Goal: Information Seeking & Learning: Learn about a topic

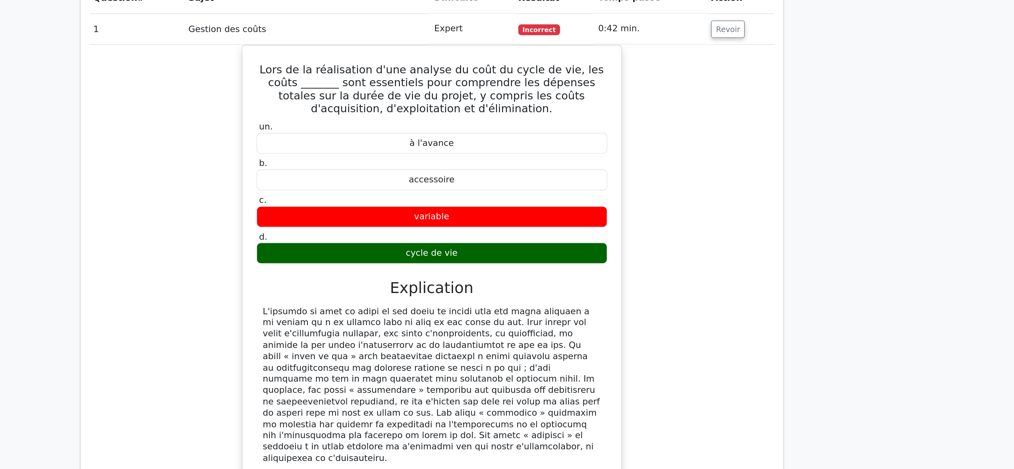
scroll to position [529, 0]
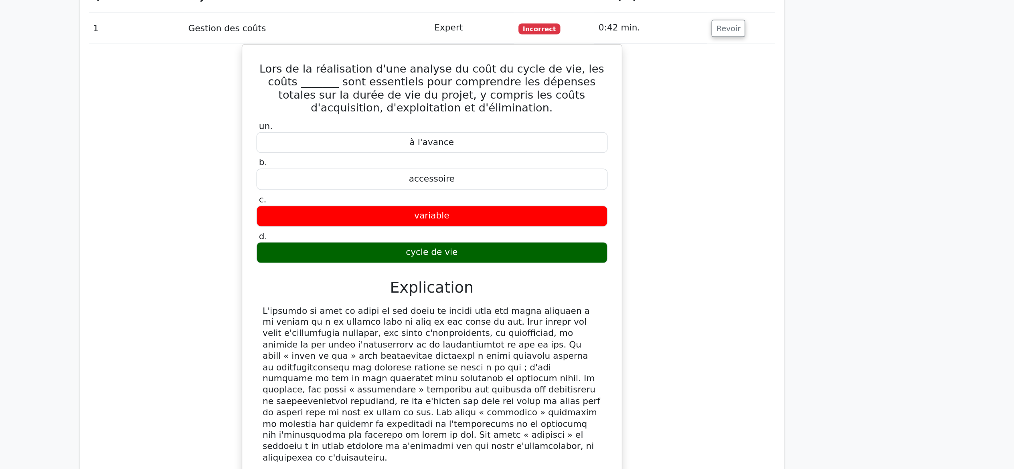
click at [751, 309] on div "Lors de la réalisation d'une analyse du coût du cycle de vie, les coûts _______…" at bounding box center [507, 297] width 506 height 361
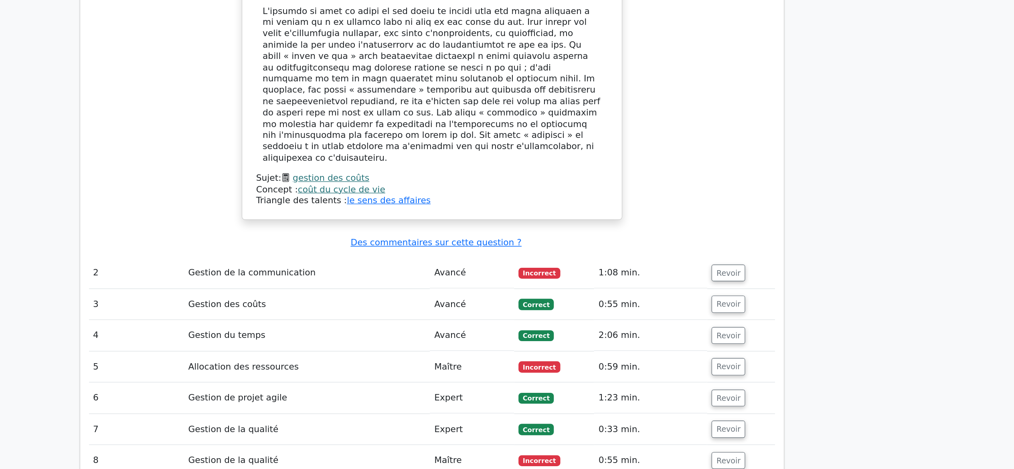
scroll to position [715, 0]
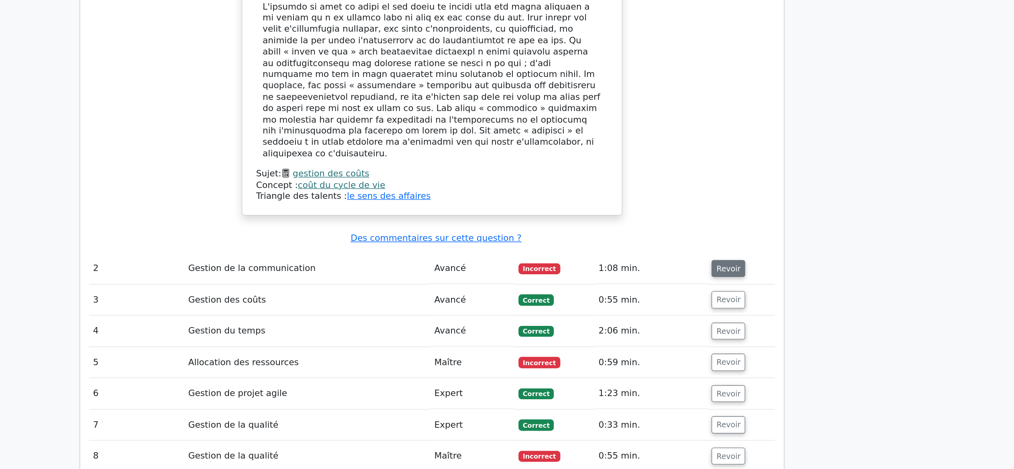
click at [717, 317] on font "Revoir" at bounding box center [726, 320] width 18 height 6
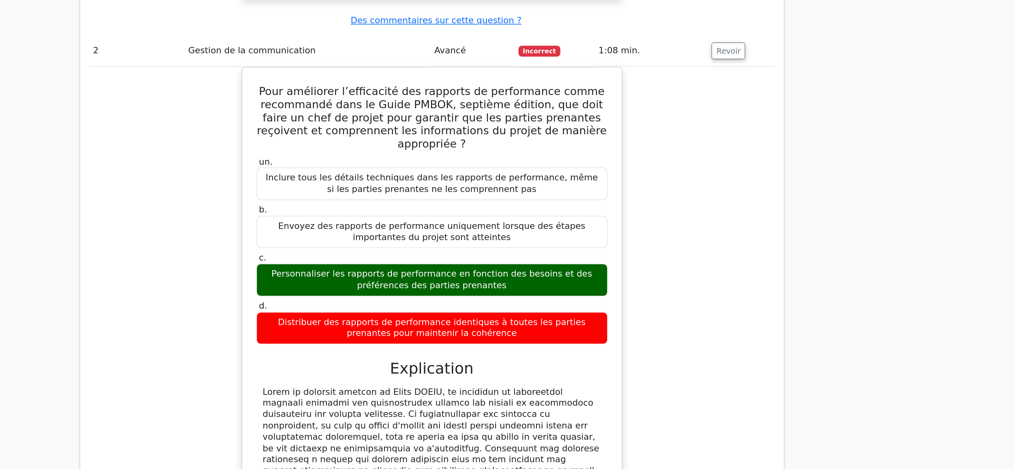
scroll to position [908, 0]
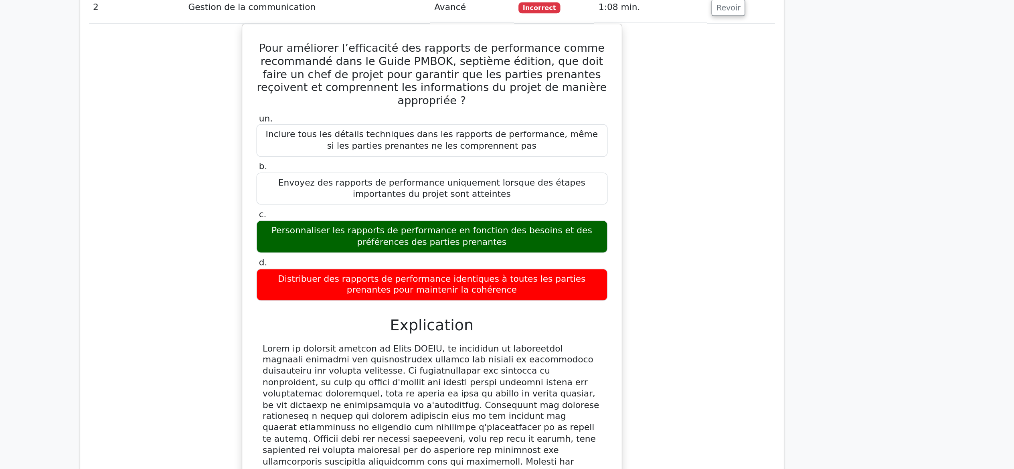
click at [681, 399] on div "Pour améliorer l’efficacité des rapports de performance comme recommandé dans l…" at bounding box center [507, 350] width 506 height 420
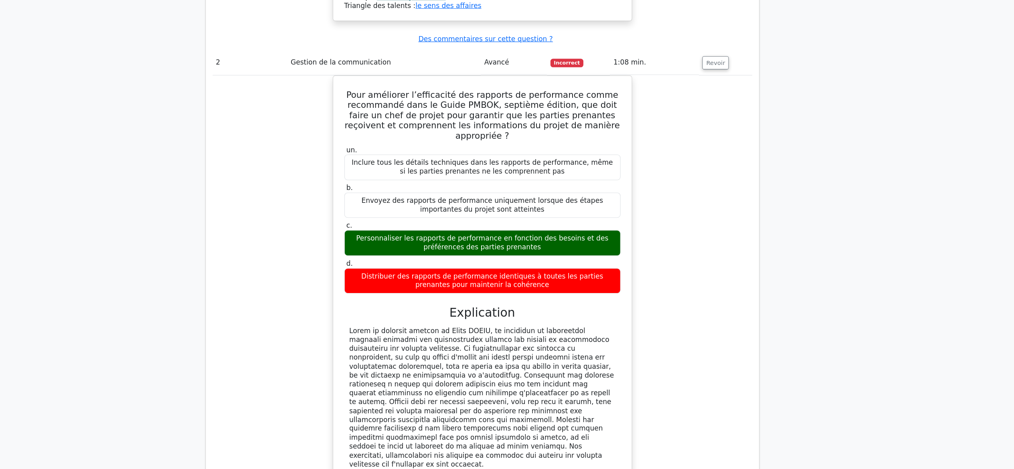
scroll to position [972, 0]
click at [723, 332] on div "Pour améliorer l’efficacité des rapports de performance comme recommandé dans l…" at bounding box center [507, 286] width 506 height 420
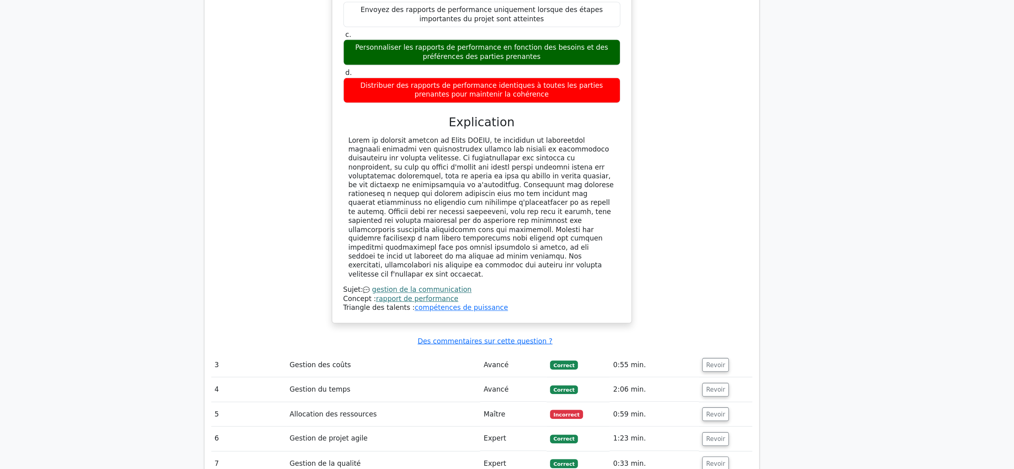
scroll to position [1139, 0]
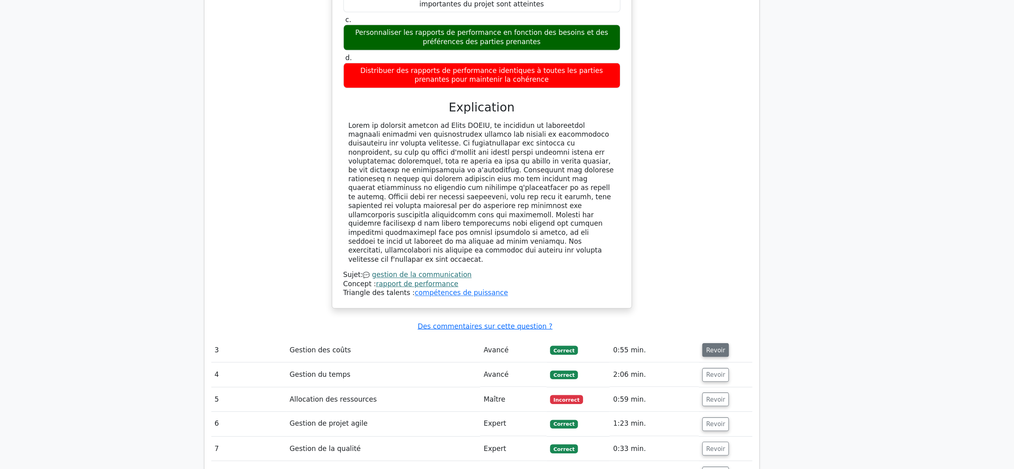
click at [719, 355] on font "Revoir" at bounding box center [726, 358] width 18 height 6
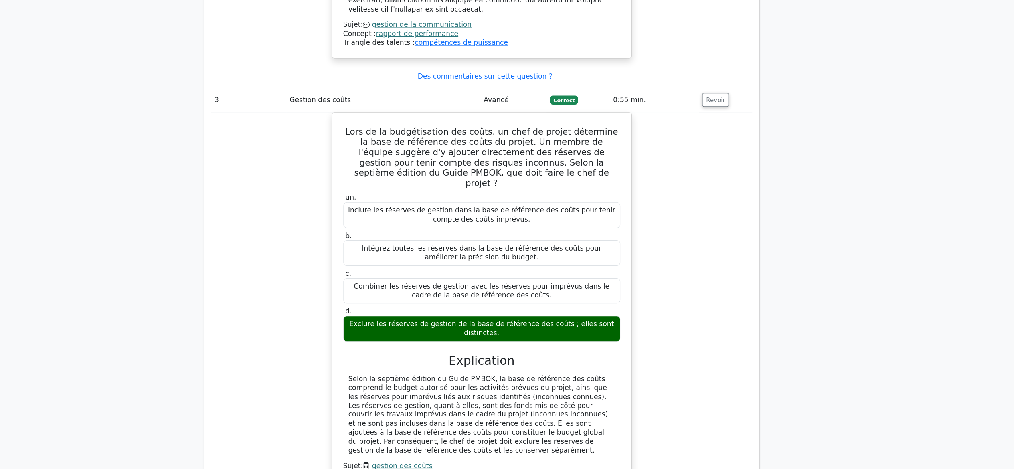
scroll to position [1396, 0]
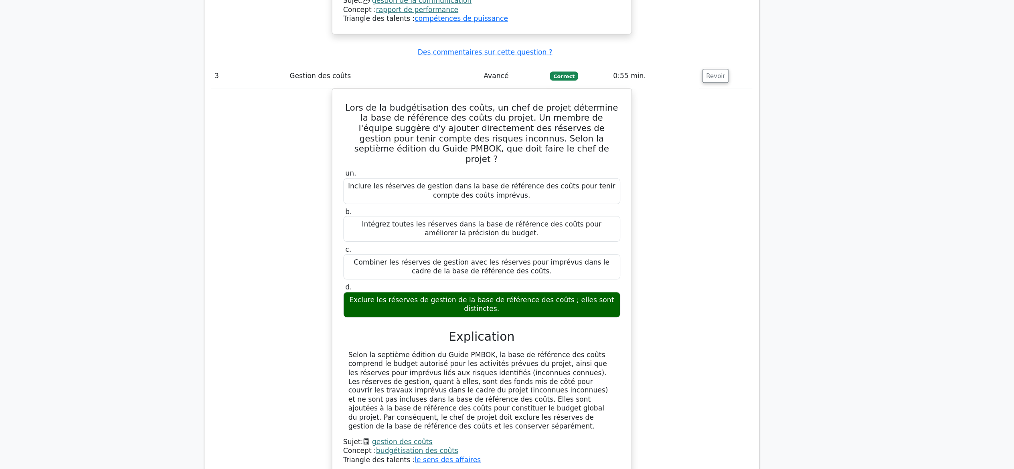
click at [718, 373] on div "Lors de la budgétisation des coûts, un chef de projet détermine la base de réfé…" at bounding box center [507, 299] width 506 height 372
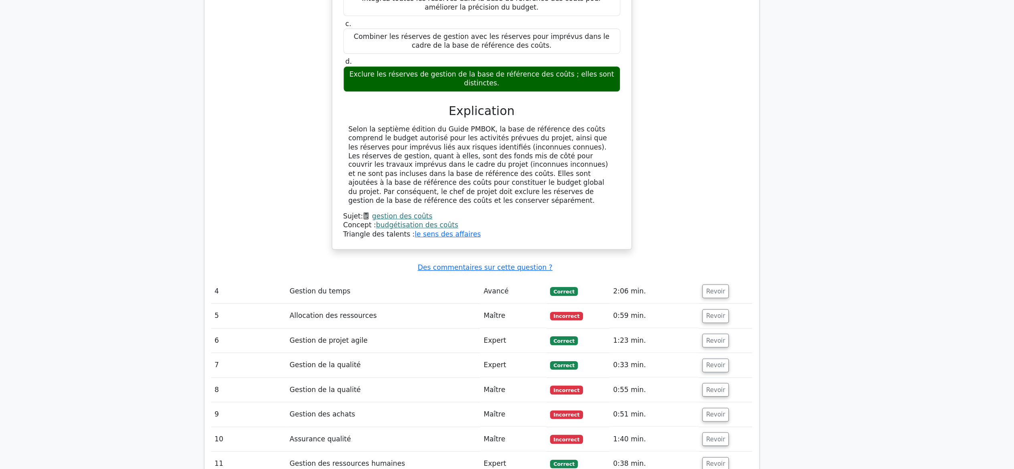
scroll to position [1620, 0]
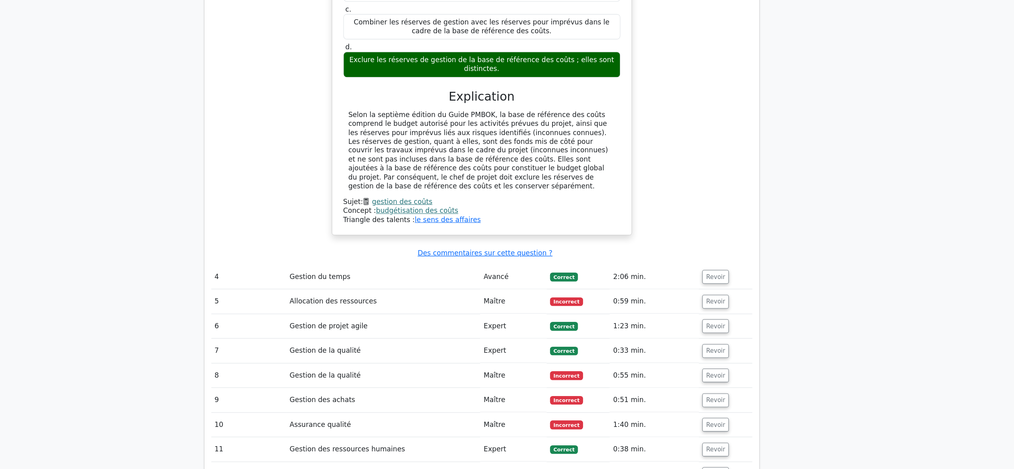
click at [706, 186] on div "Lors de la budgétisation des coûts, un chef de projet détermine la base de réfé…" at bounding box center [507, 75] width 506 height 372
click at [722, 283] on button "Revoir" at bounding box center [725, 289] width 25 height 13
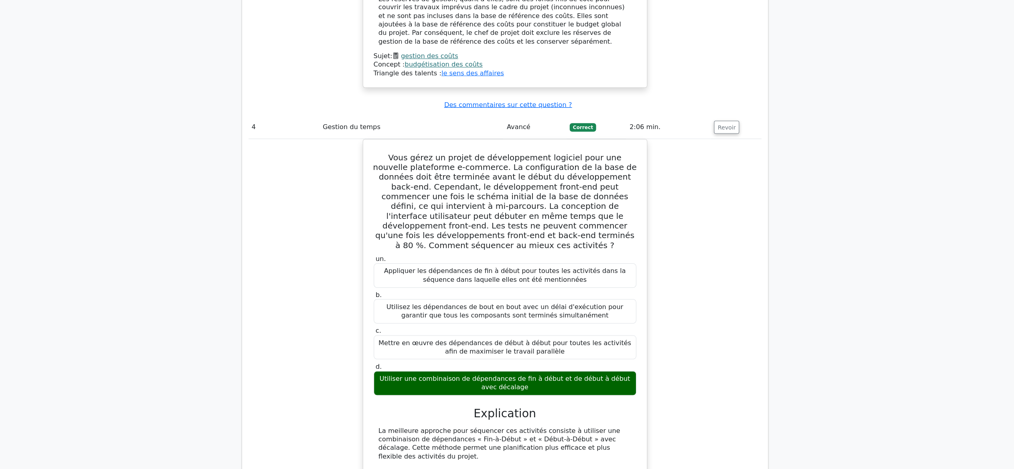
scroll to position [1781, 0]
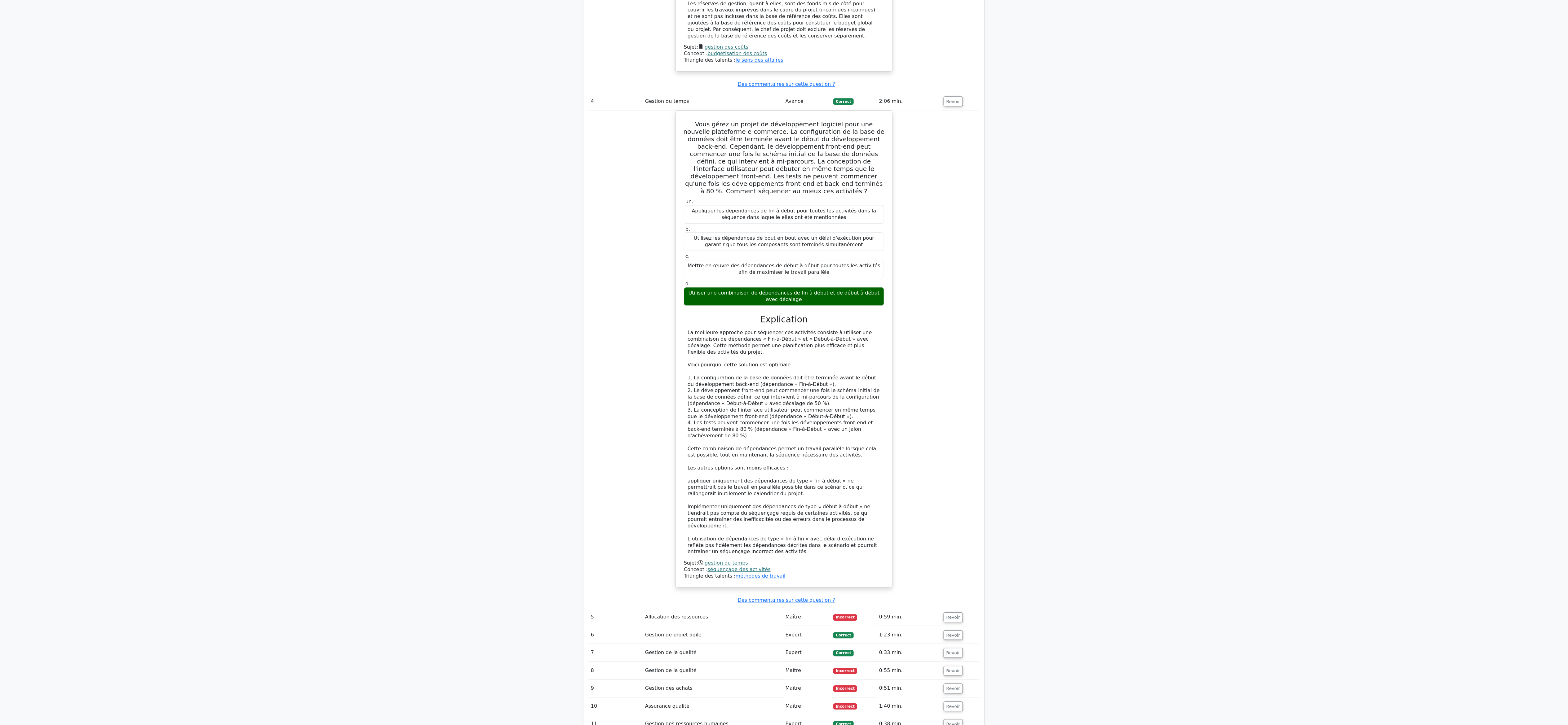
drag, startPoint x: 769, startPoint y: 2, endPoint x: 1045, endPoint y: 388, distance: 474.5
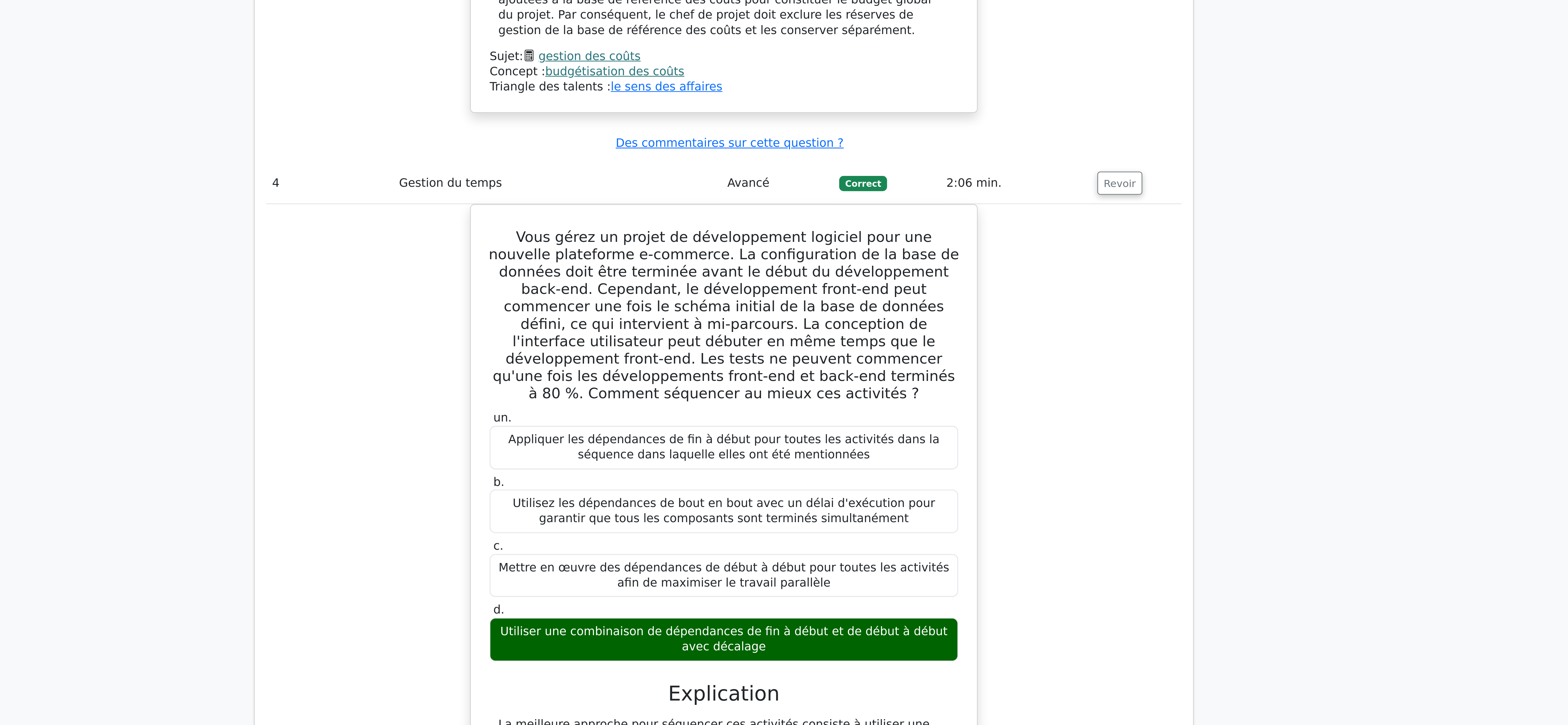
click at [615, 137] on div "Vous gérez un projet de développement logiciel pour une nouvelle plateforme e-c…" at bounding box center [784, 351] width 391 height 485
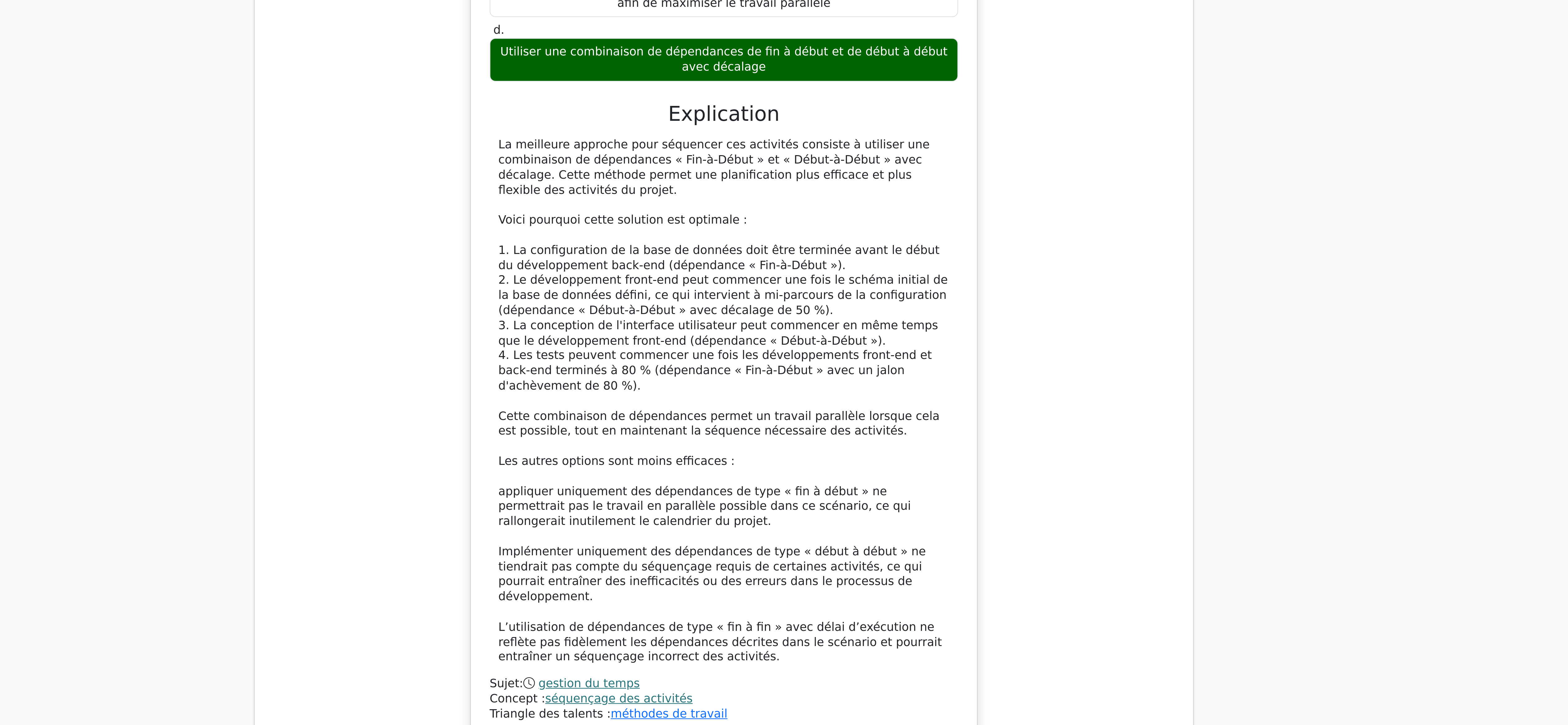
click at [783, 362] on div "Vous gérez un projet de développement logiciel pour une nouvelle plateforme e-c…" at bounding box center [784, 351] width 391 height 485
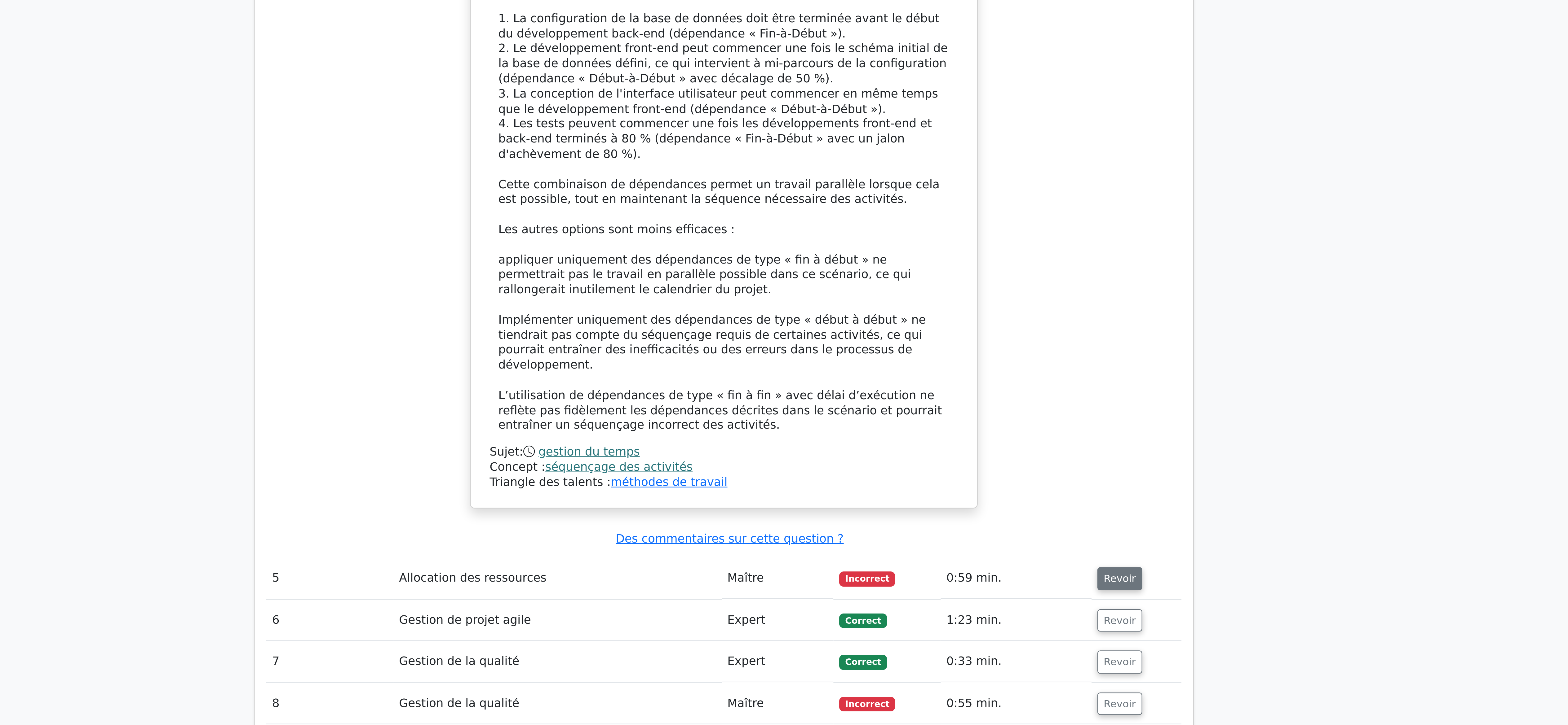
click at [783, 362] on font "Revoir" at bounding box center [953, 616] width 14 height 5
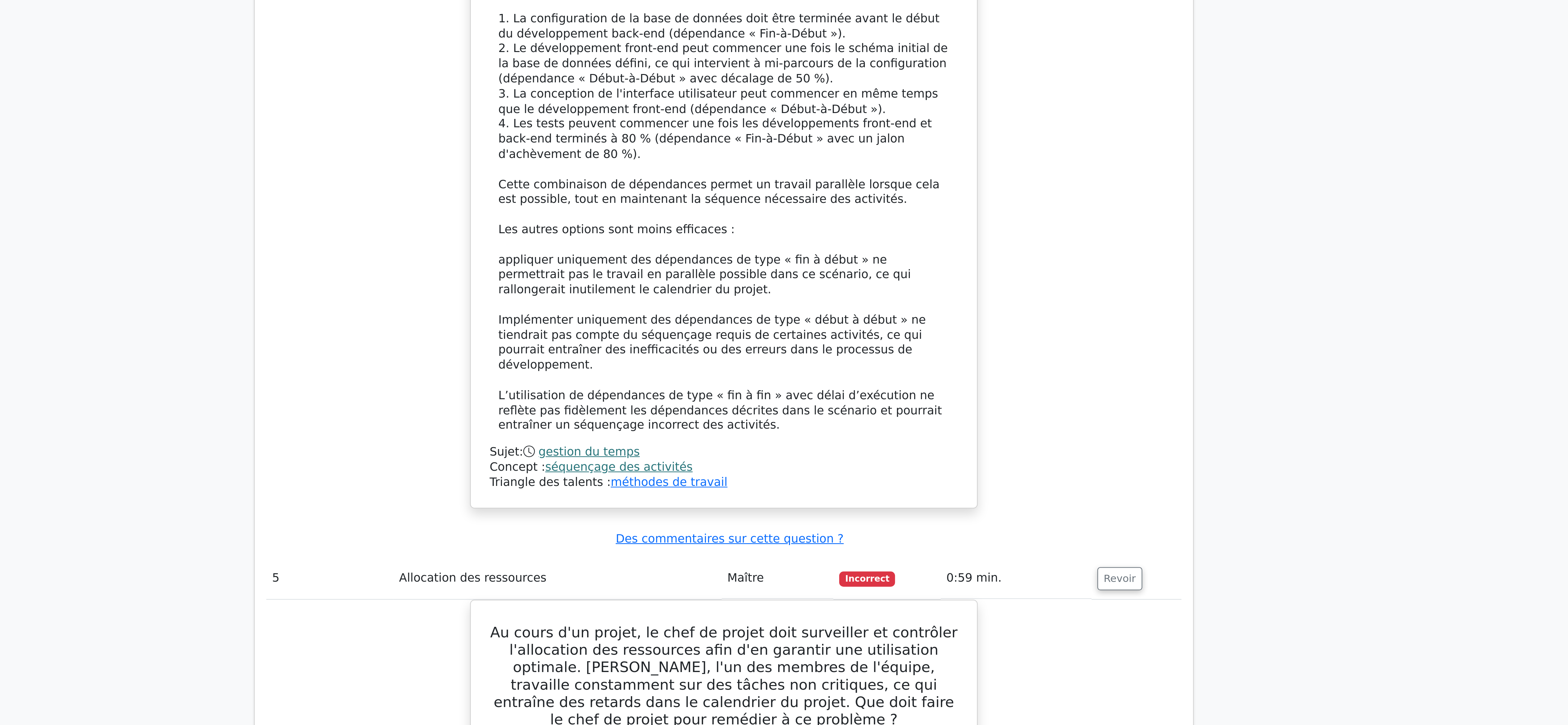
click at [783, 362] on div "Vous gérez un projet de développement logiciel pour une nouvelle plateforme e-c…" at bounding box center [784, 351] width 391 height 485
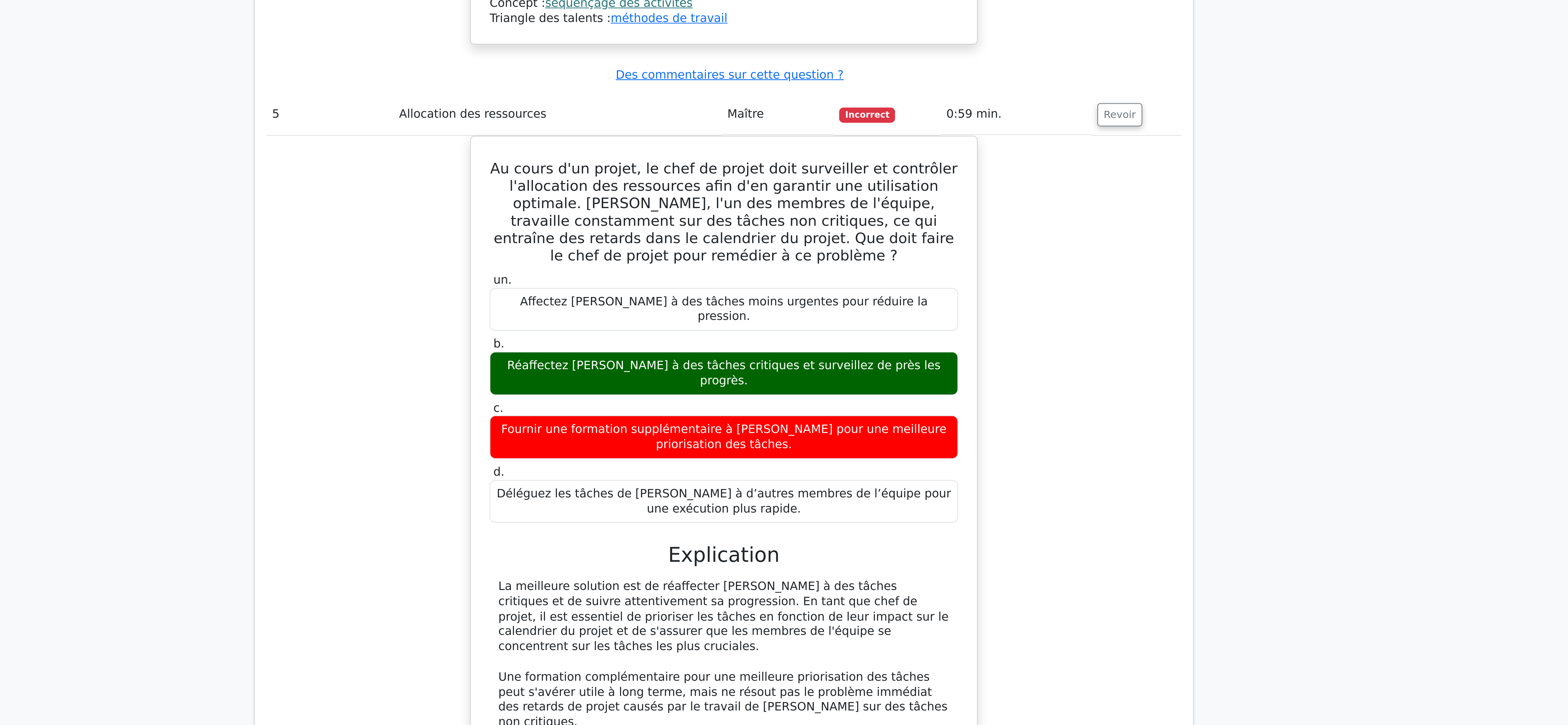
scroll to position [1527, 0]
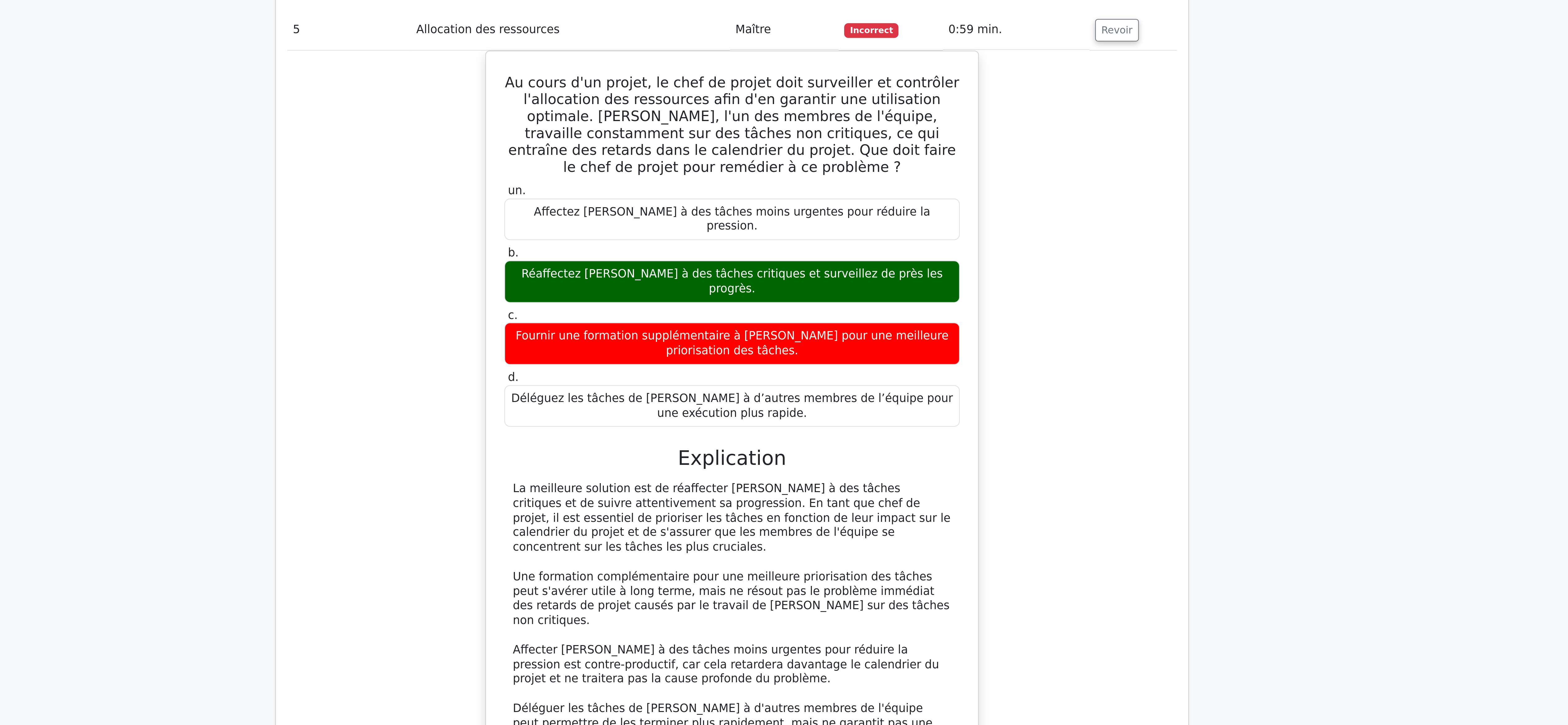
scroll to position [1575, 0]
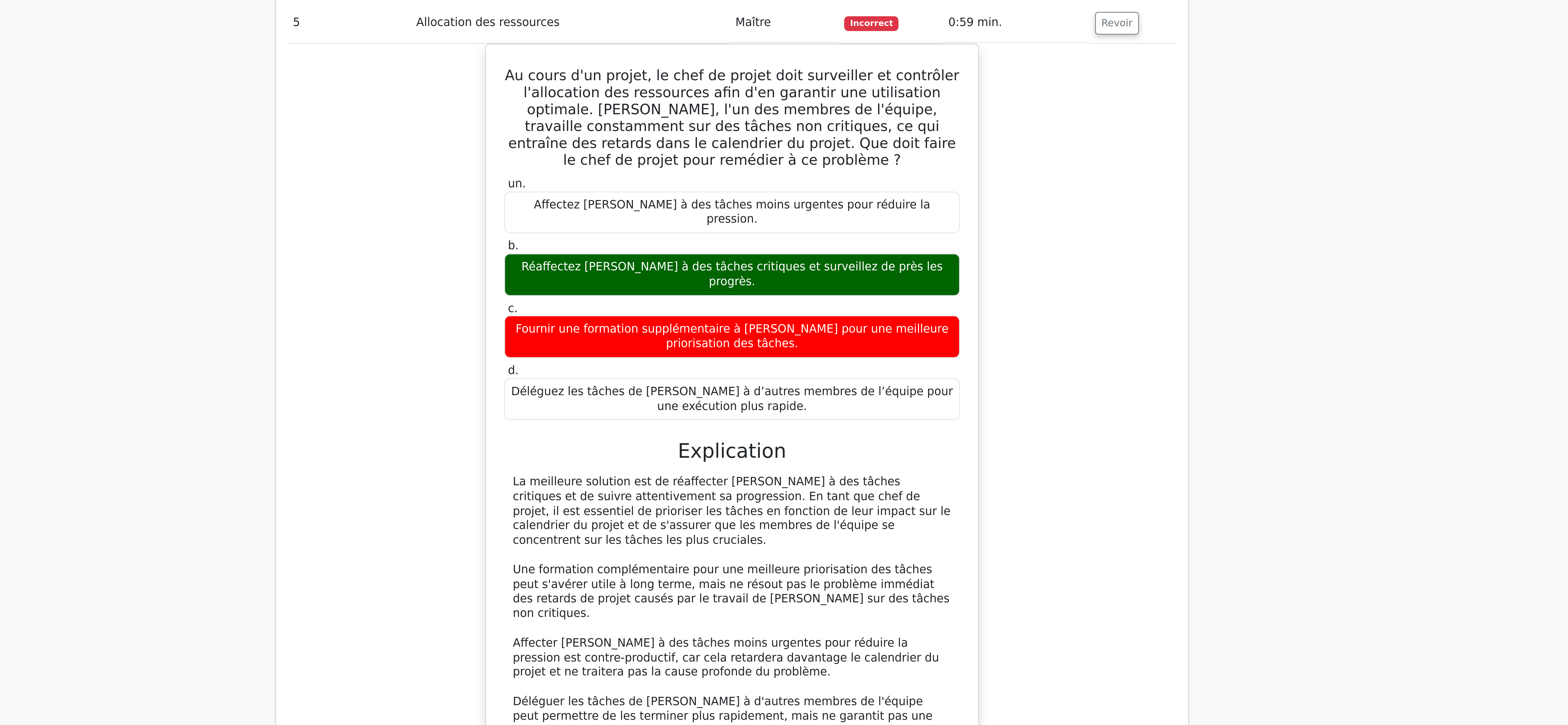
click at [783, 362] on div "Au cours d'un projet, le chef de projet doit surveiller et contrôler l'allocati…" at bounding box center [784, 601] width 391 height 352
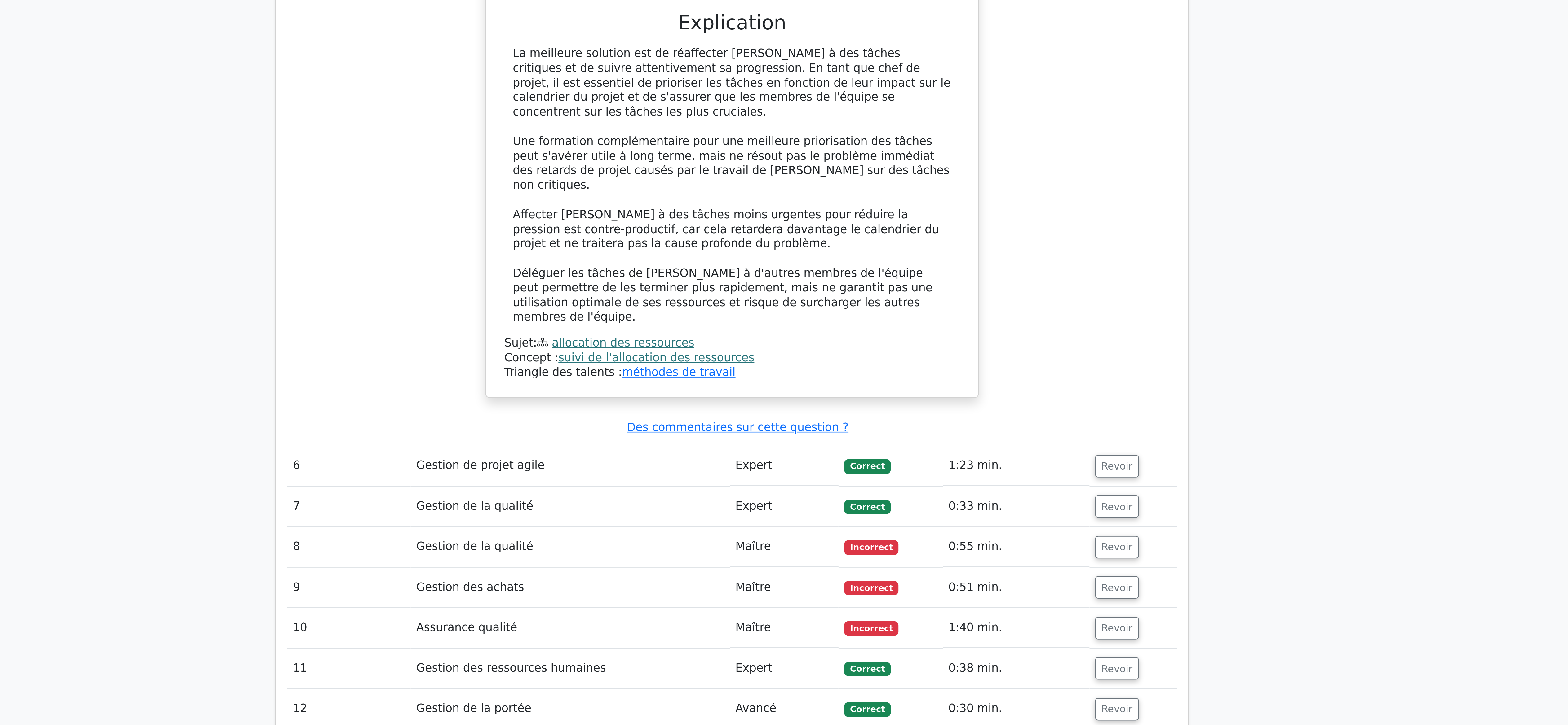
scroll to position [1823, 0]
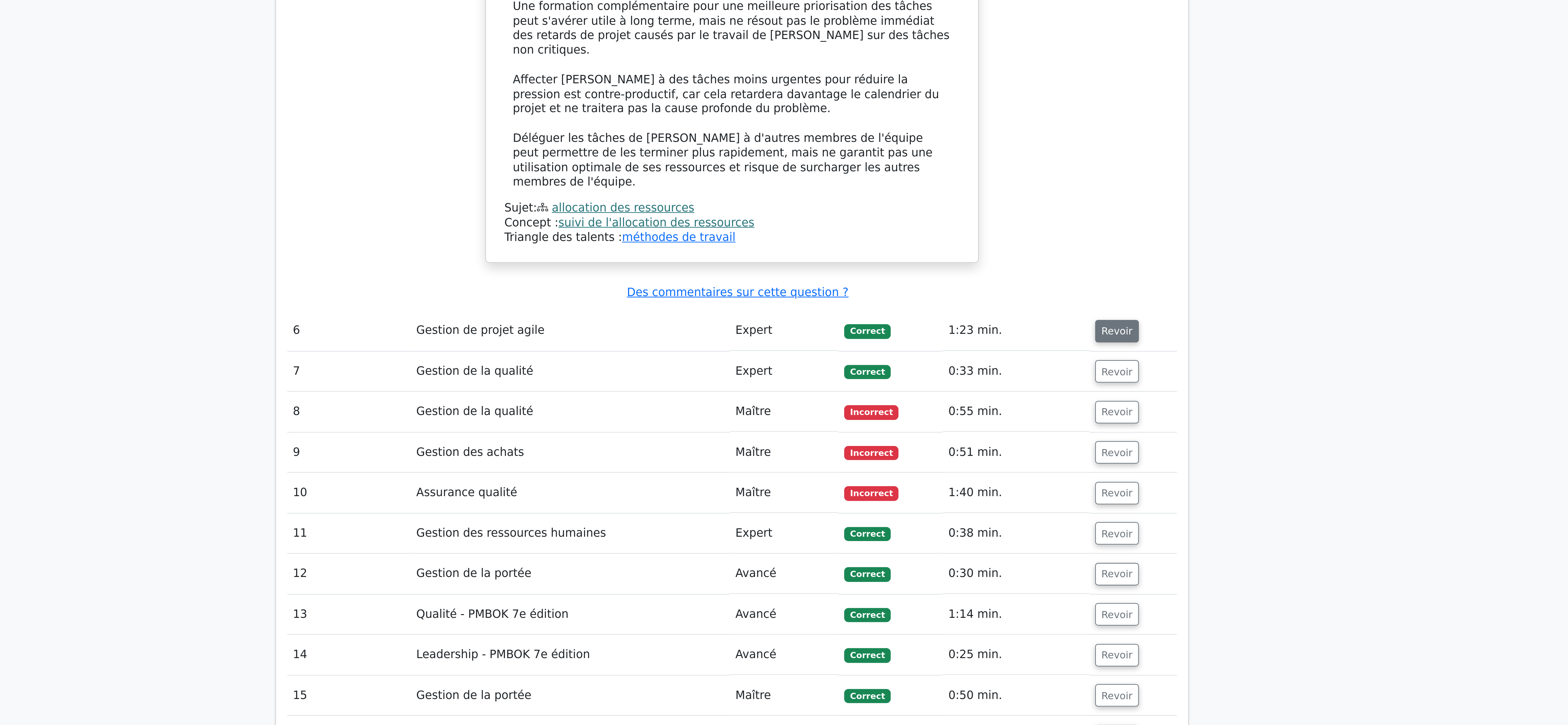
click at [783, 362] on font "Revoir" at bounding box center [953, 552] width 14 height 5
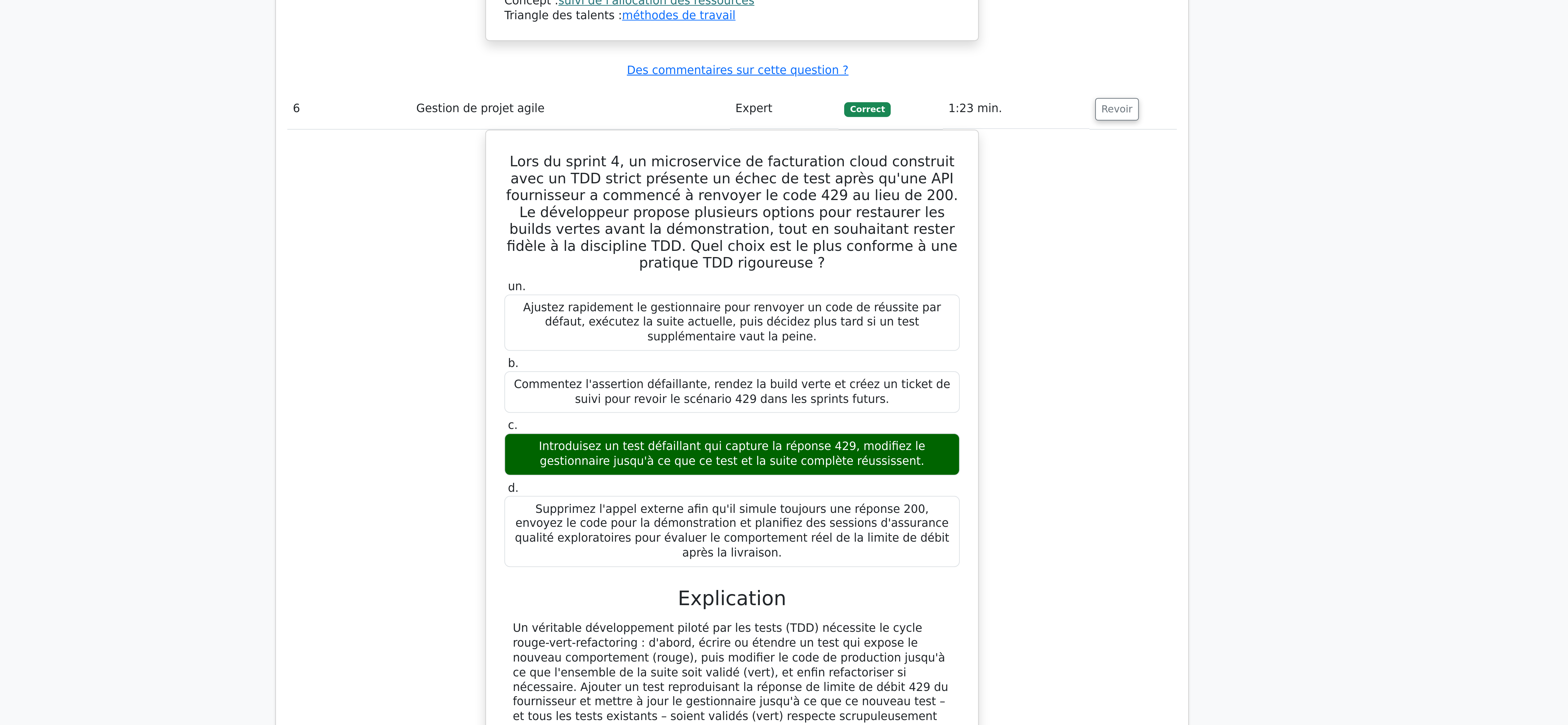
scroll to position [1921, 0]
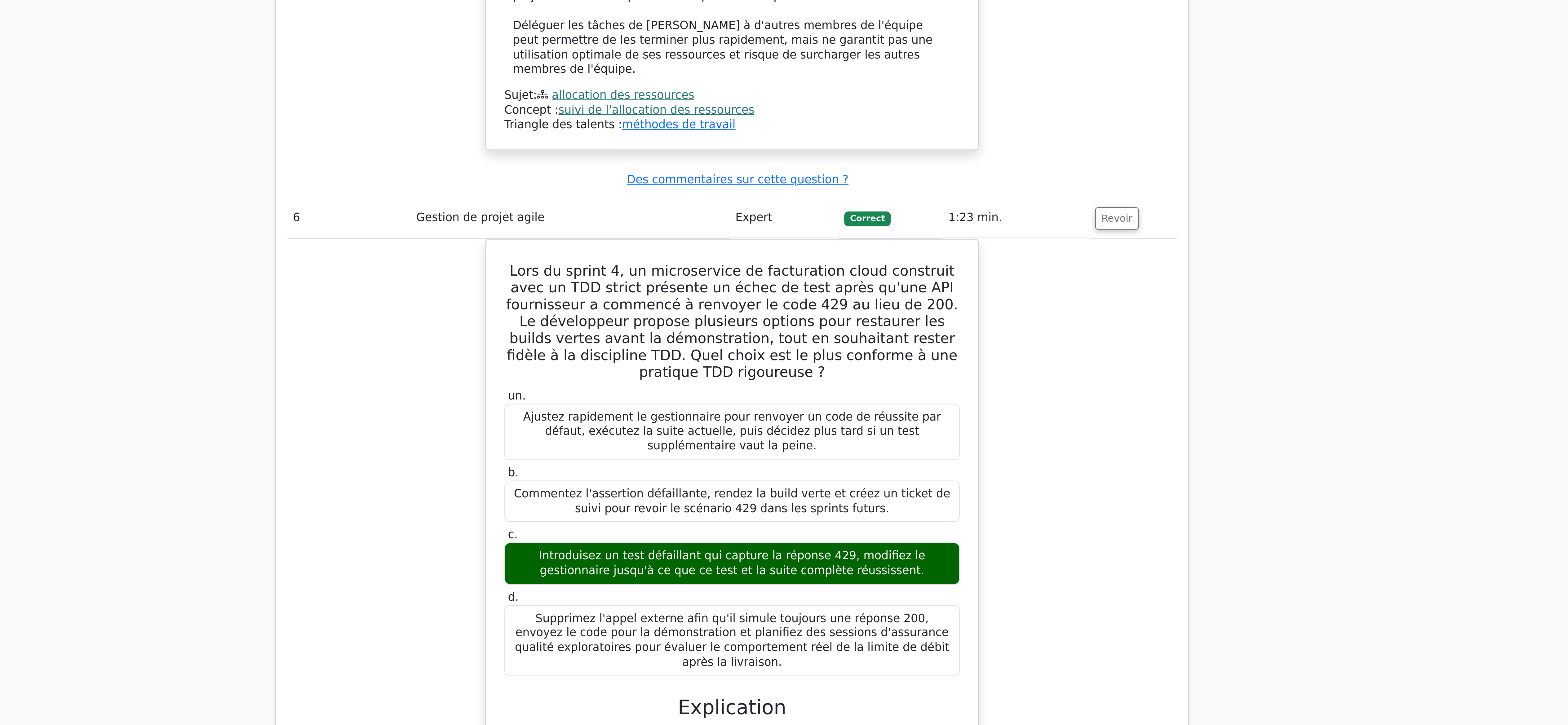
click at [783, 362] on div "Lors du sprint 4, un microservice de facturation cloud construit avec un TDD st…" at bounding box center [784, 632] width 391 height 339
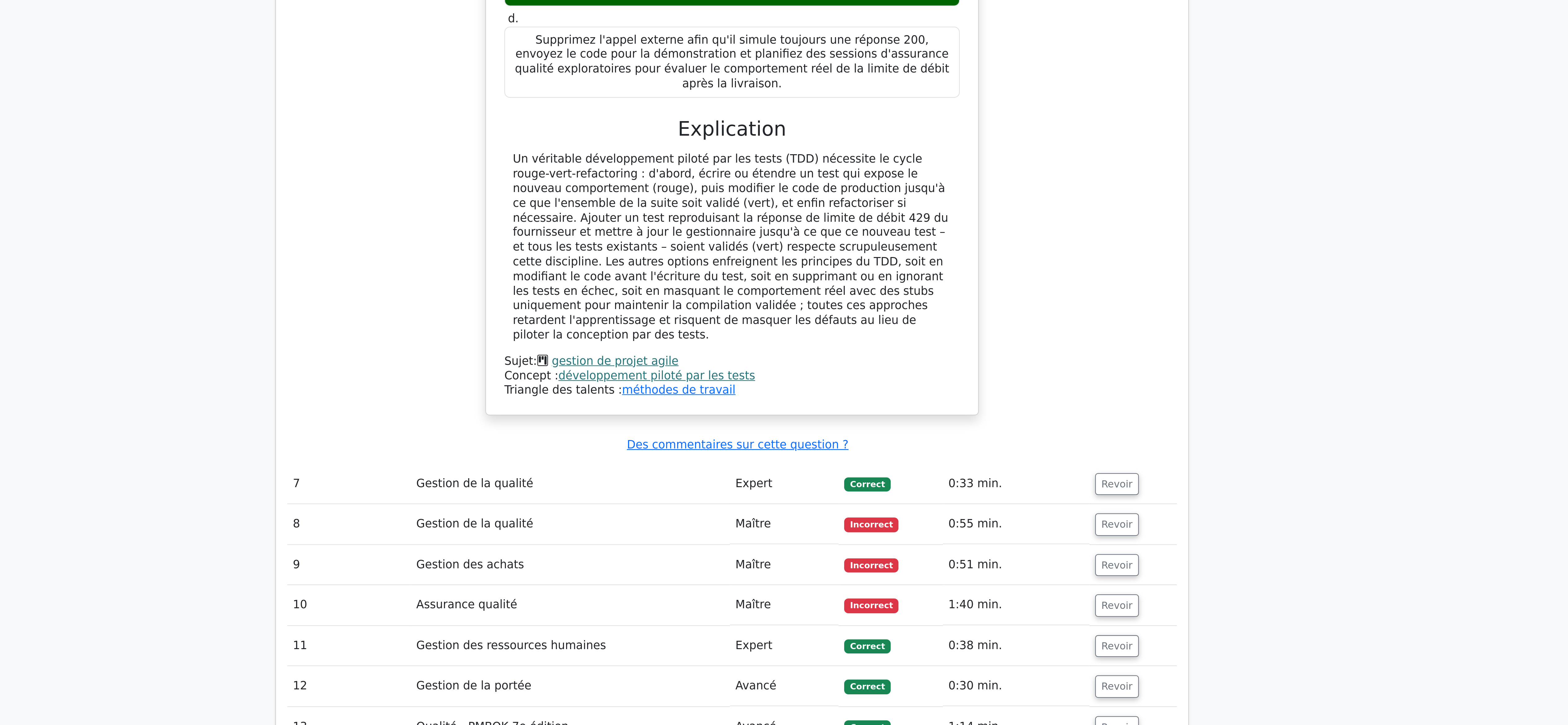
scroll to position [2318, 0]
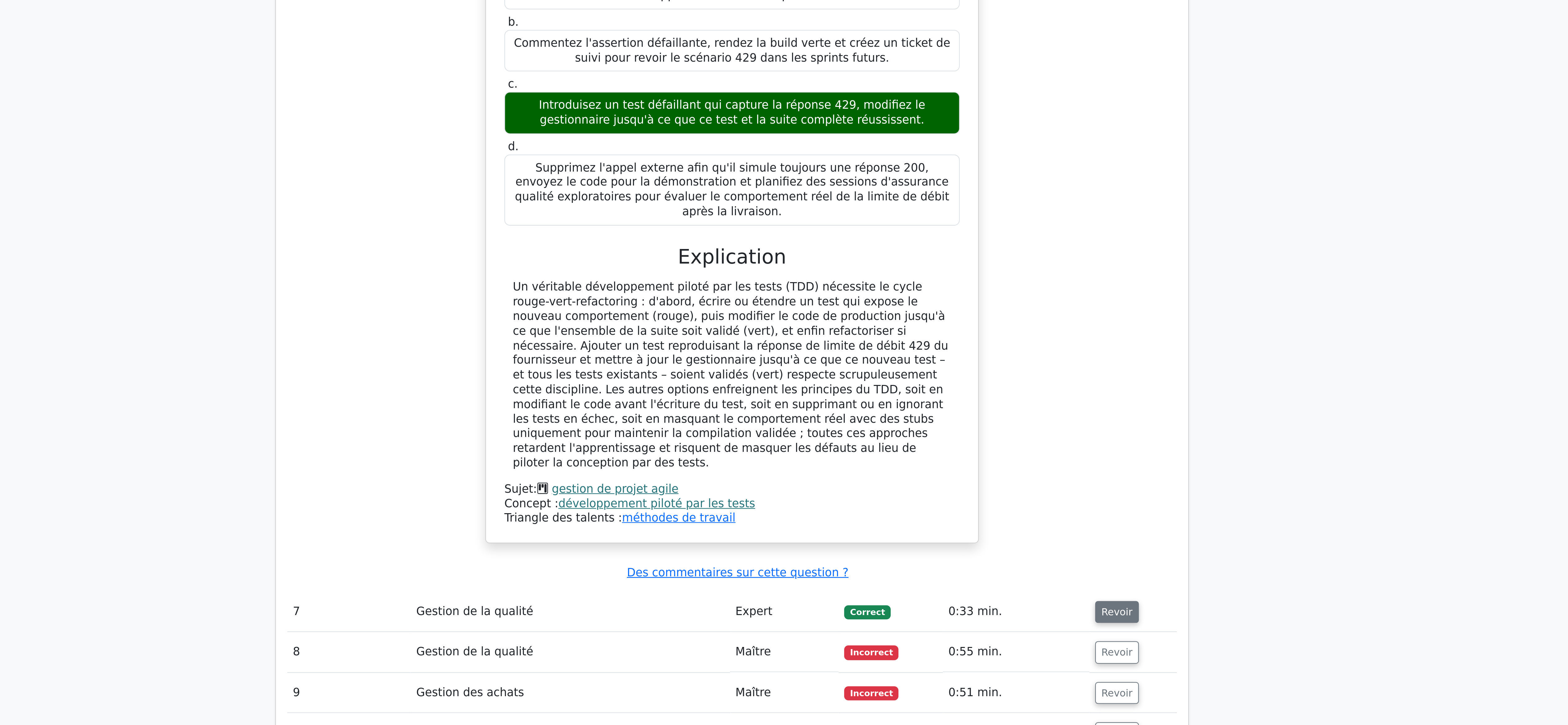
click at [783, 362] on font "Revoir" at bounding box center [953, 428] width 14 height 5
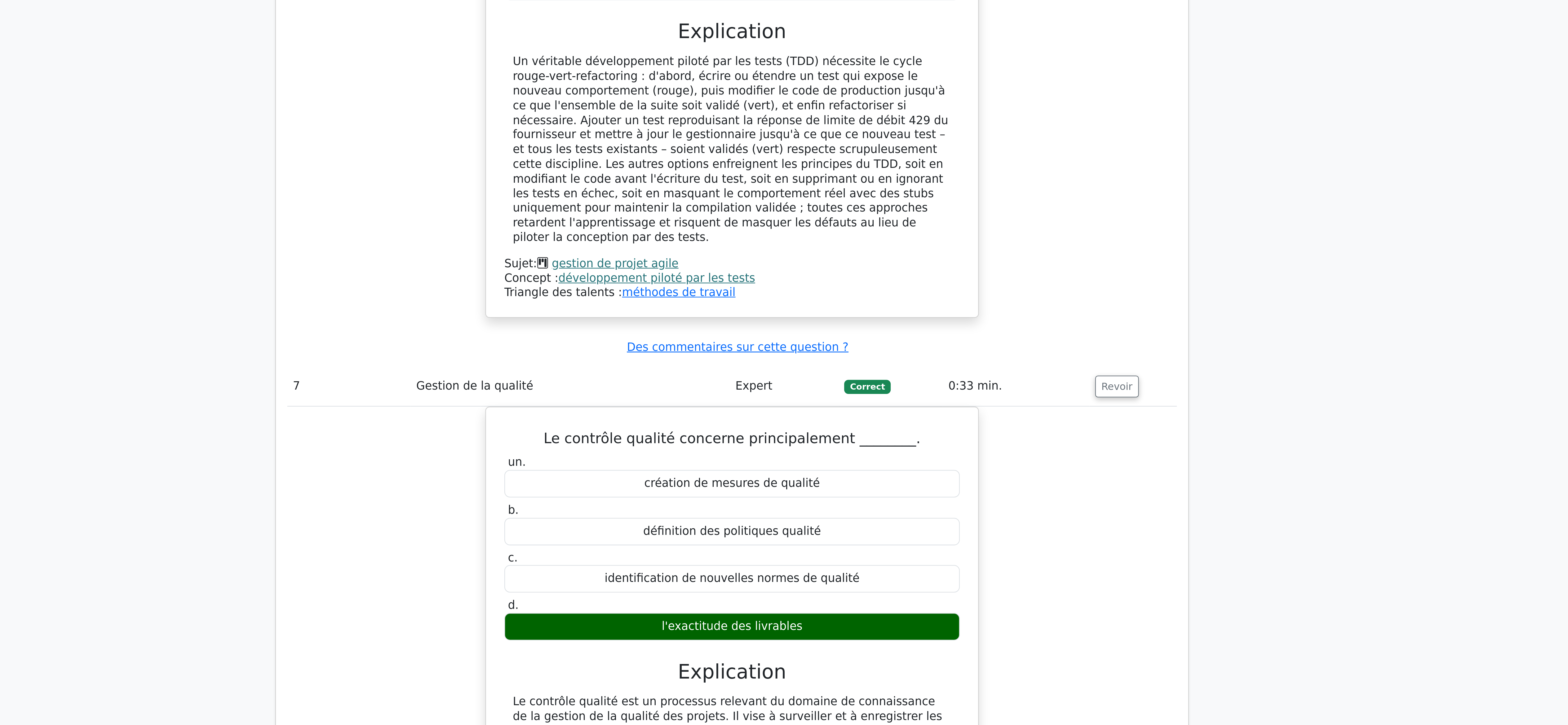
click at [783, 362] on div "Le contrôle qualité concerne principalement ________. un. création de mesures d…" at bounding box center [784, 591] width 391 height 308
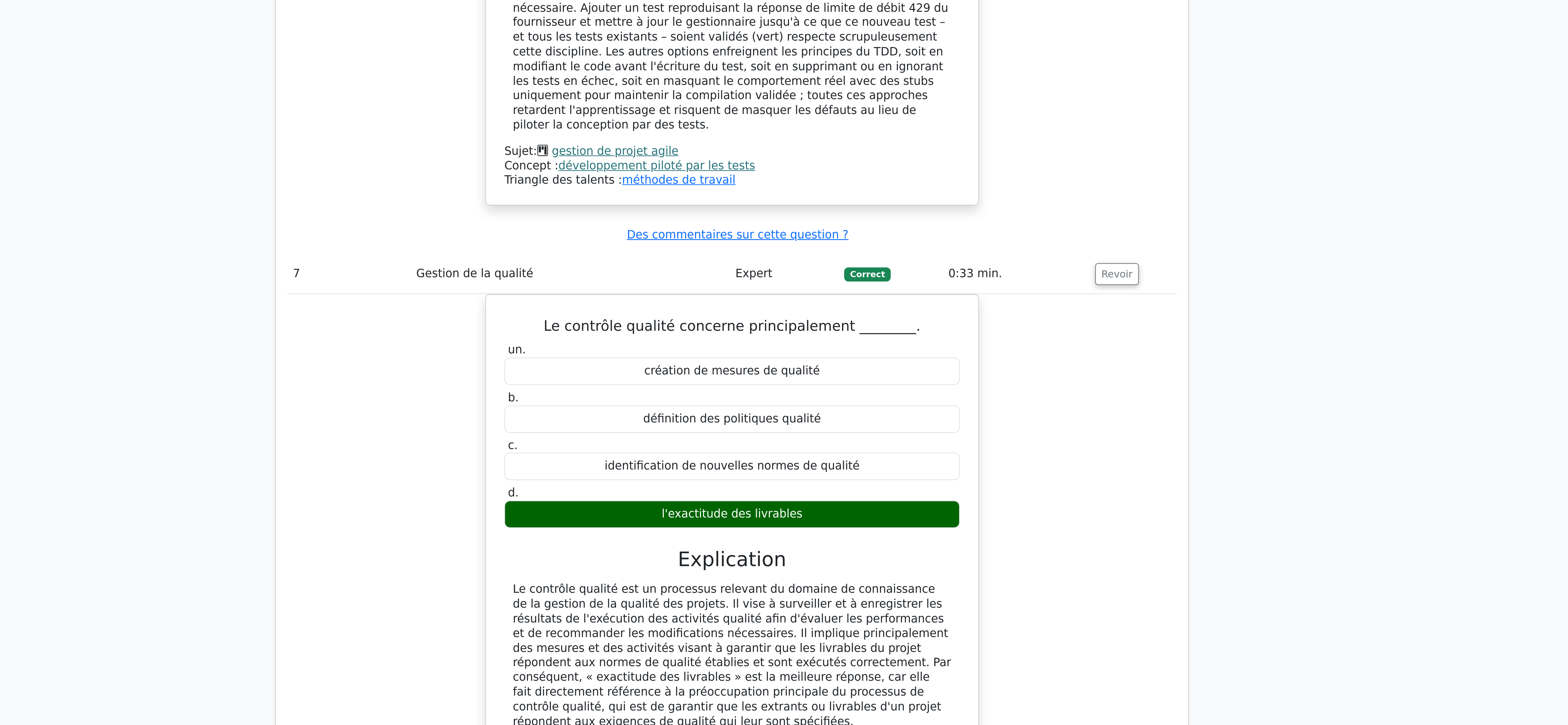
click at [783, 362] on div "Le contrôle qualité concerne principalement ________. un. création de mesures d…" at bounding box center [784, 592] width 391 height 308
click at [601, 362] on div "Le contrôle qualité concerne principalement ________. un. création de mesures d…" at bounding box center [784, 592] width 391 height 308
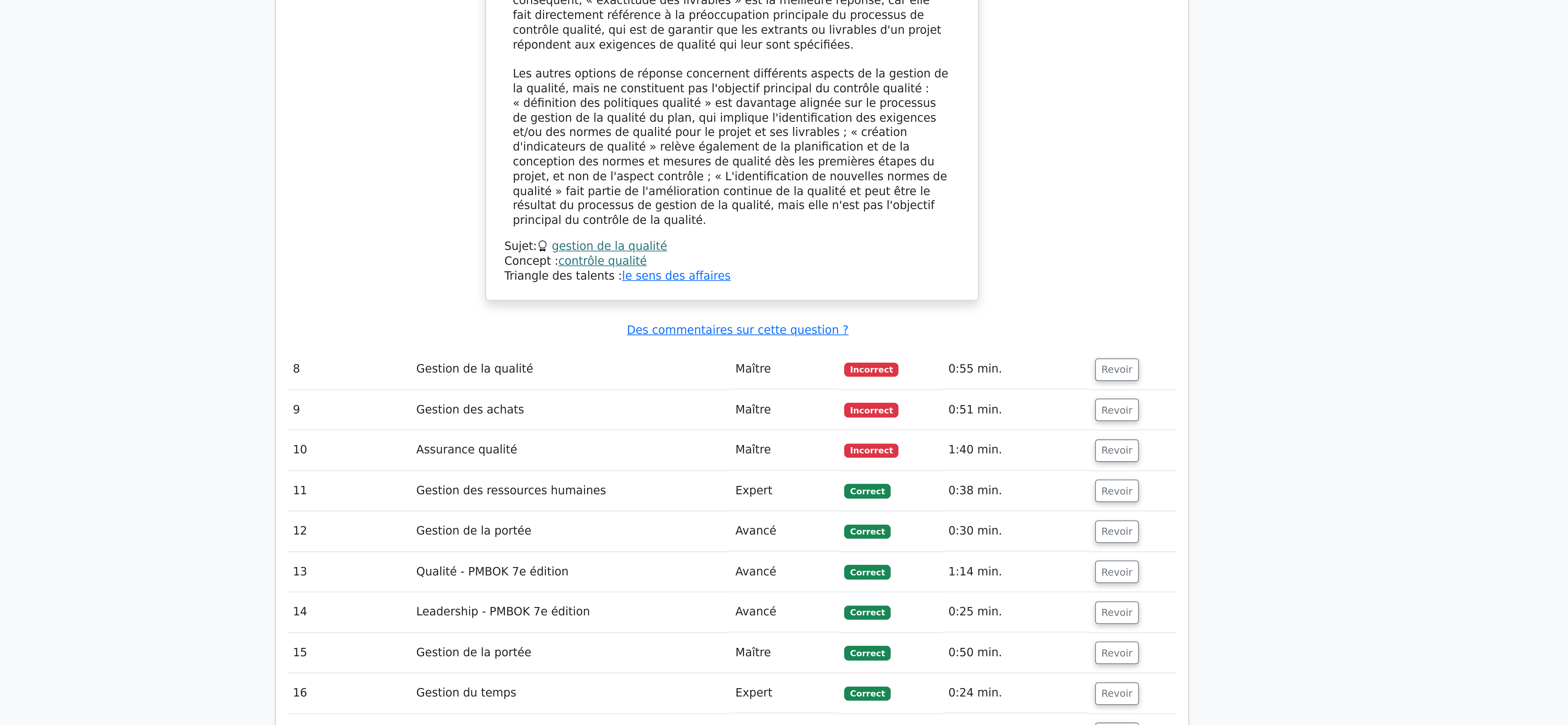
scroll to position [2517, 0]
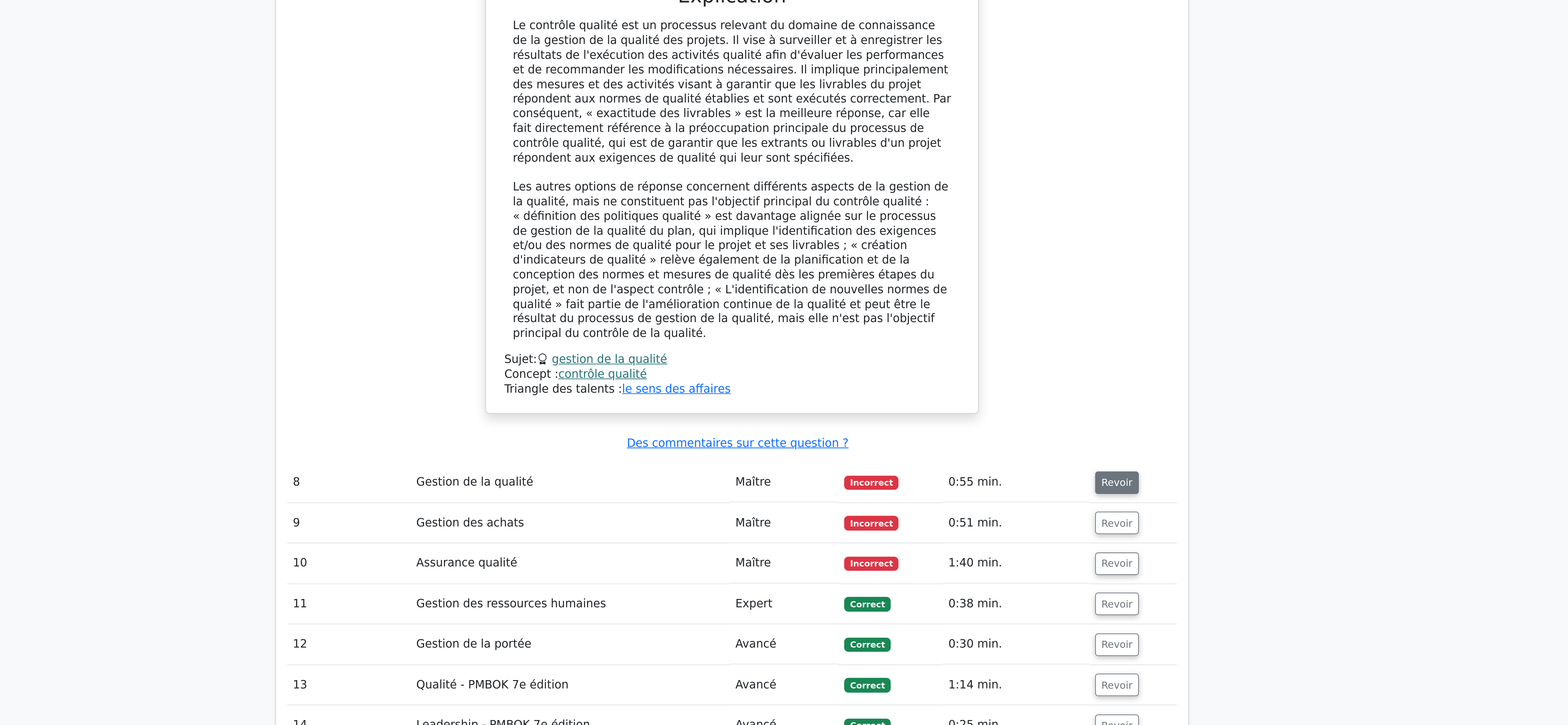
click at [783, 362] on font "Revoir" at bounding box center [953, 570] width 14 height 5
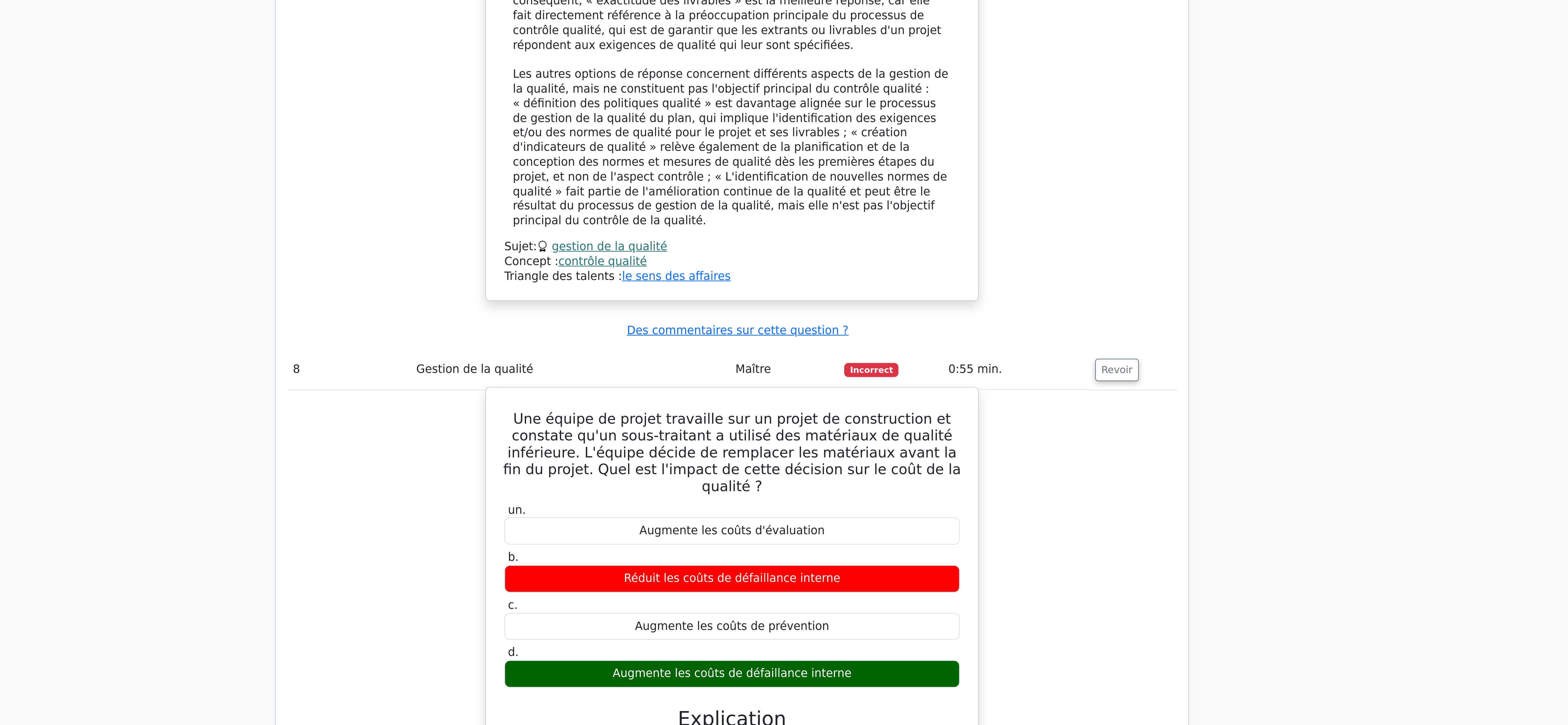
scroll to position [2616, 0]
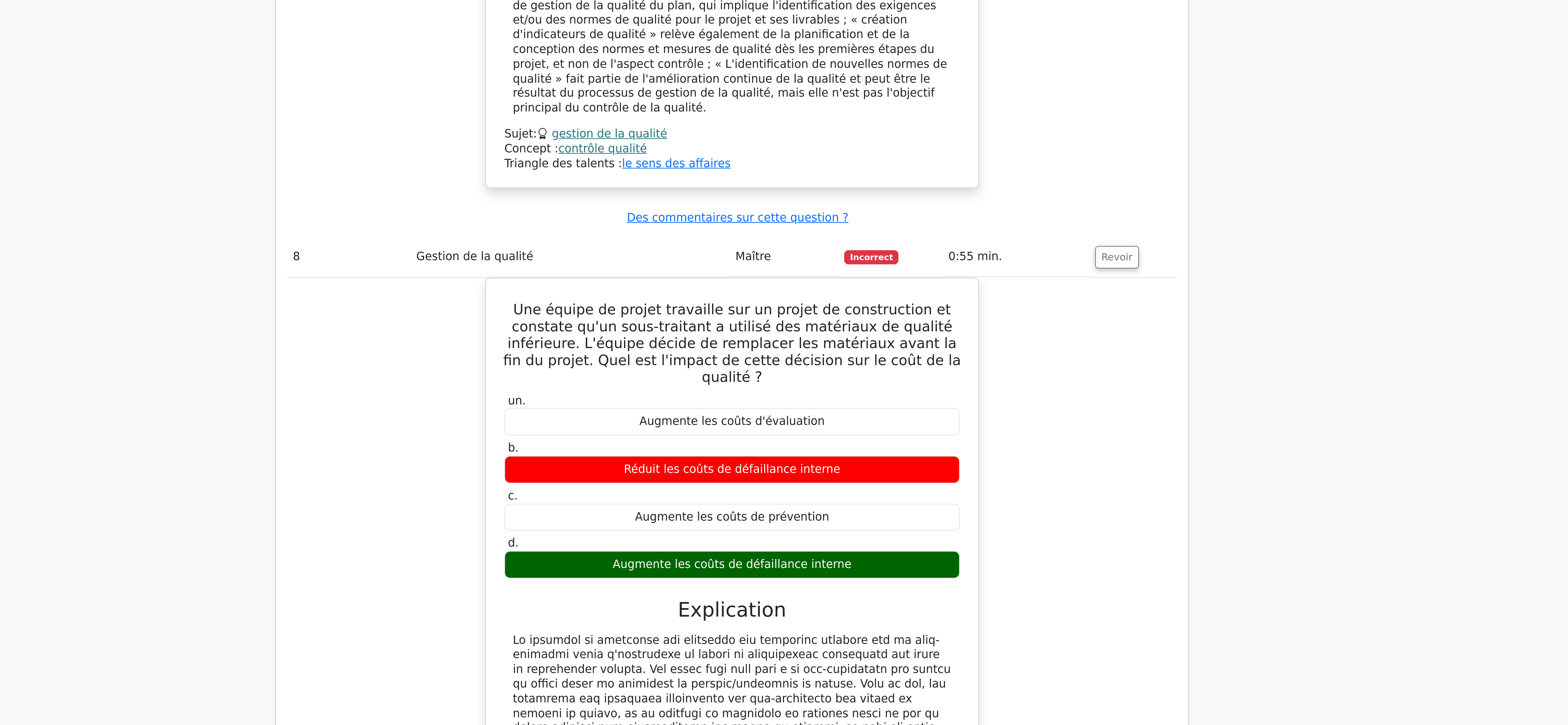
click at [783, 362] on div "Une équipe de projet travaille sur un projet de construction et constate qu'un …" at bounding box center [784, 629] width 391 height 299
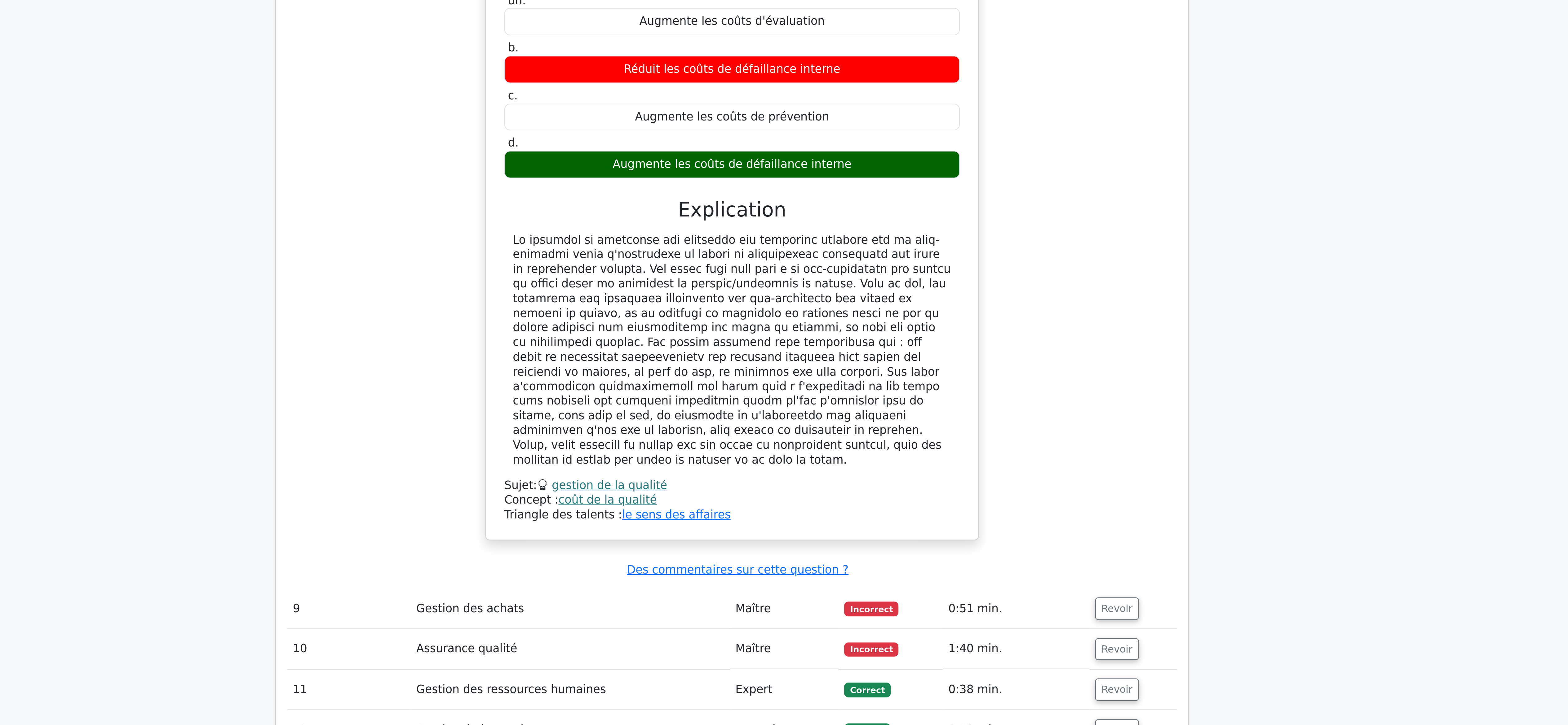
scroll to position [2766, 0]
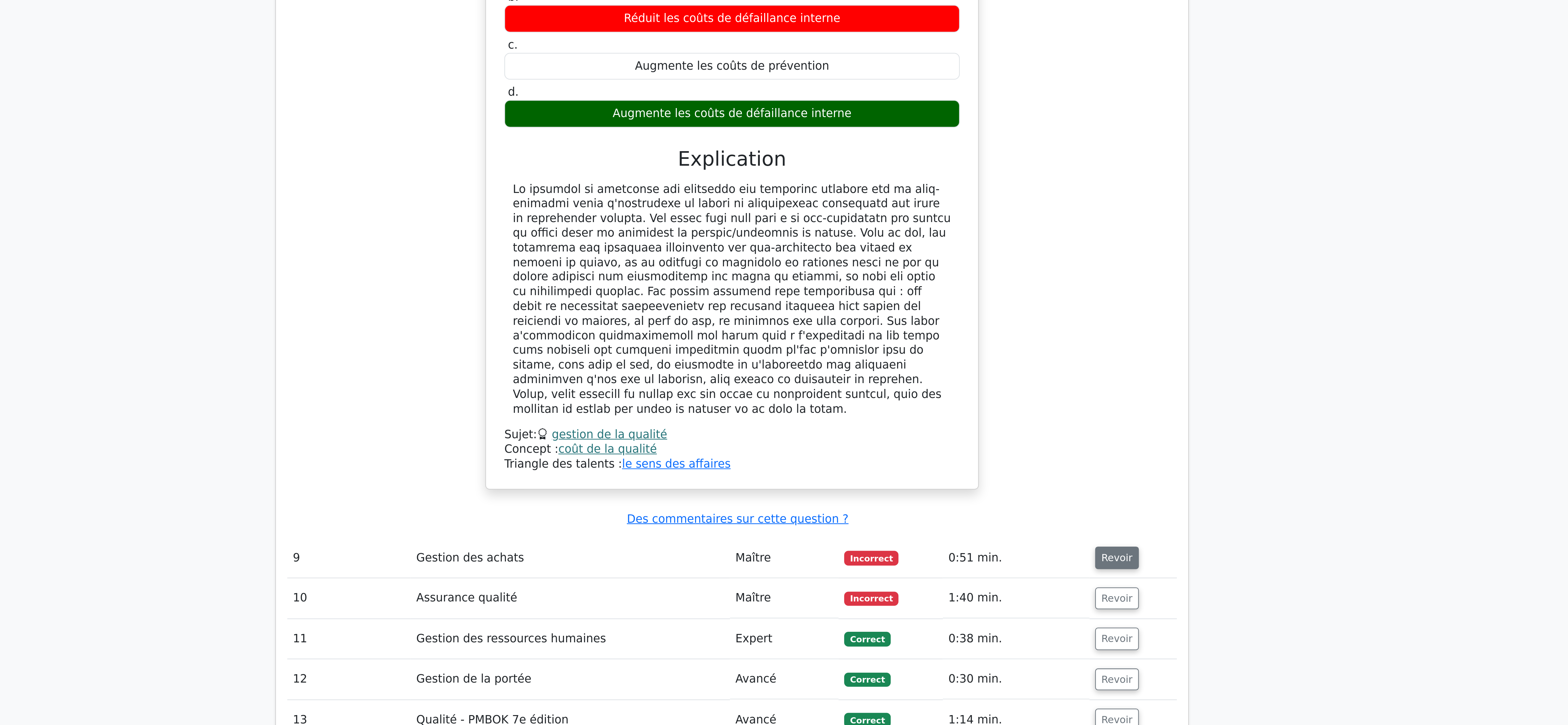
click at [783, 362] on font "Revoir" at bounding box center [953, 652] width 14 height 5
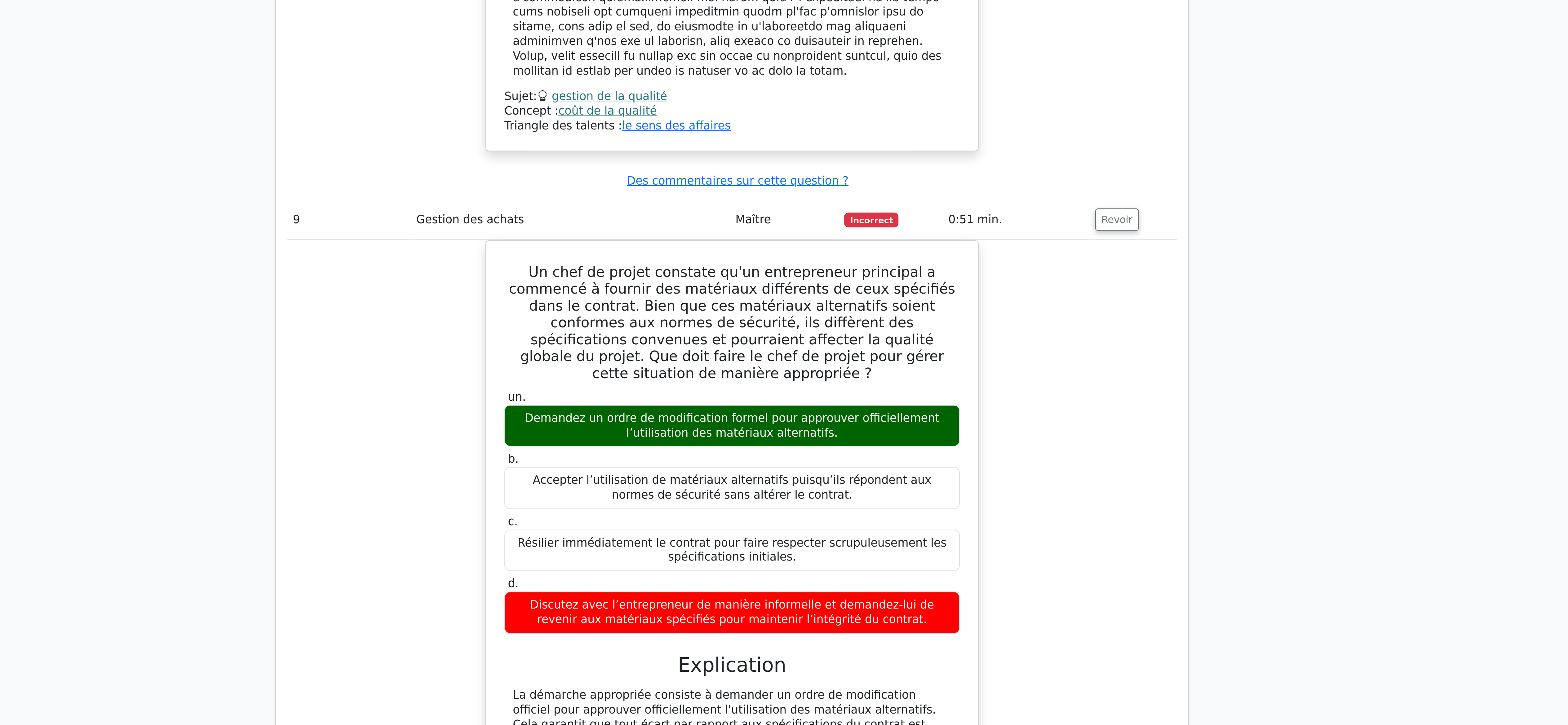
scroll to position [2912, 0]
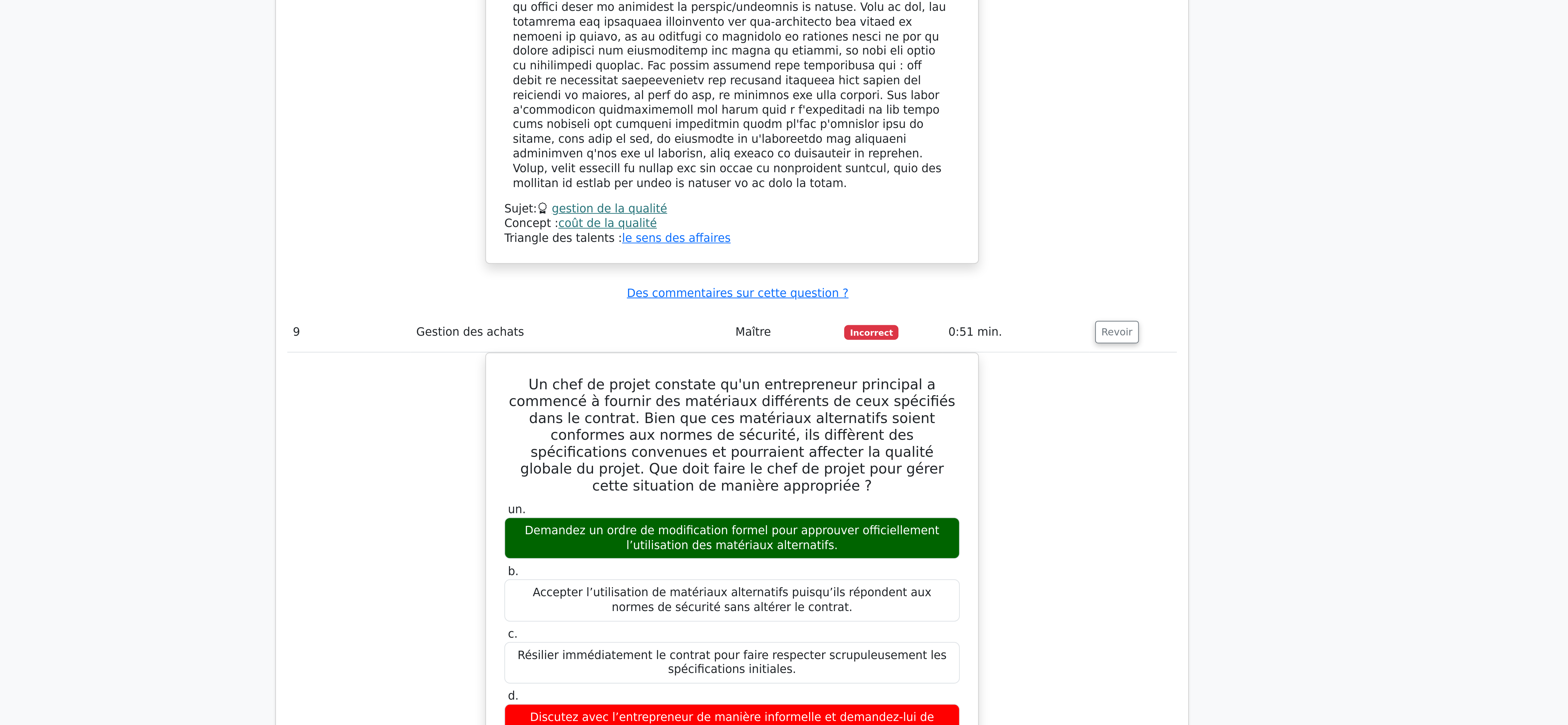
click at [783, 362] on div "Un chef de projet constate qu'un entrepreneur principal a commencé à fournir de…" at bounding box center [784, 668] width 391 height 308
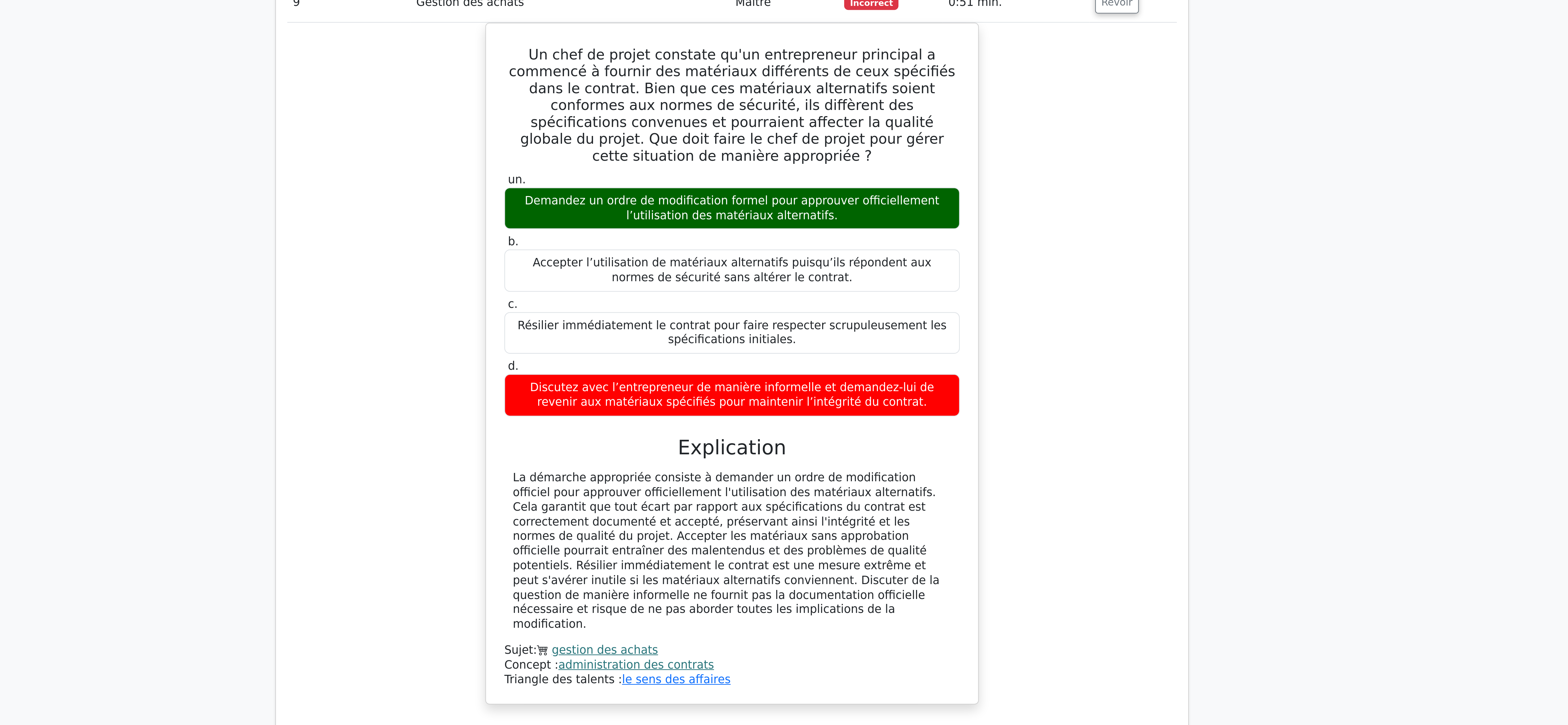
scroll to position [3013, 0]
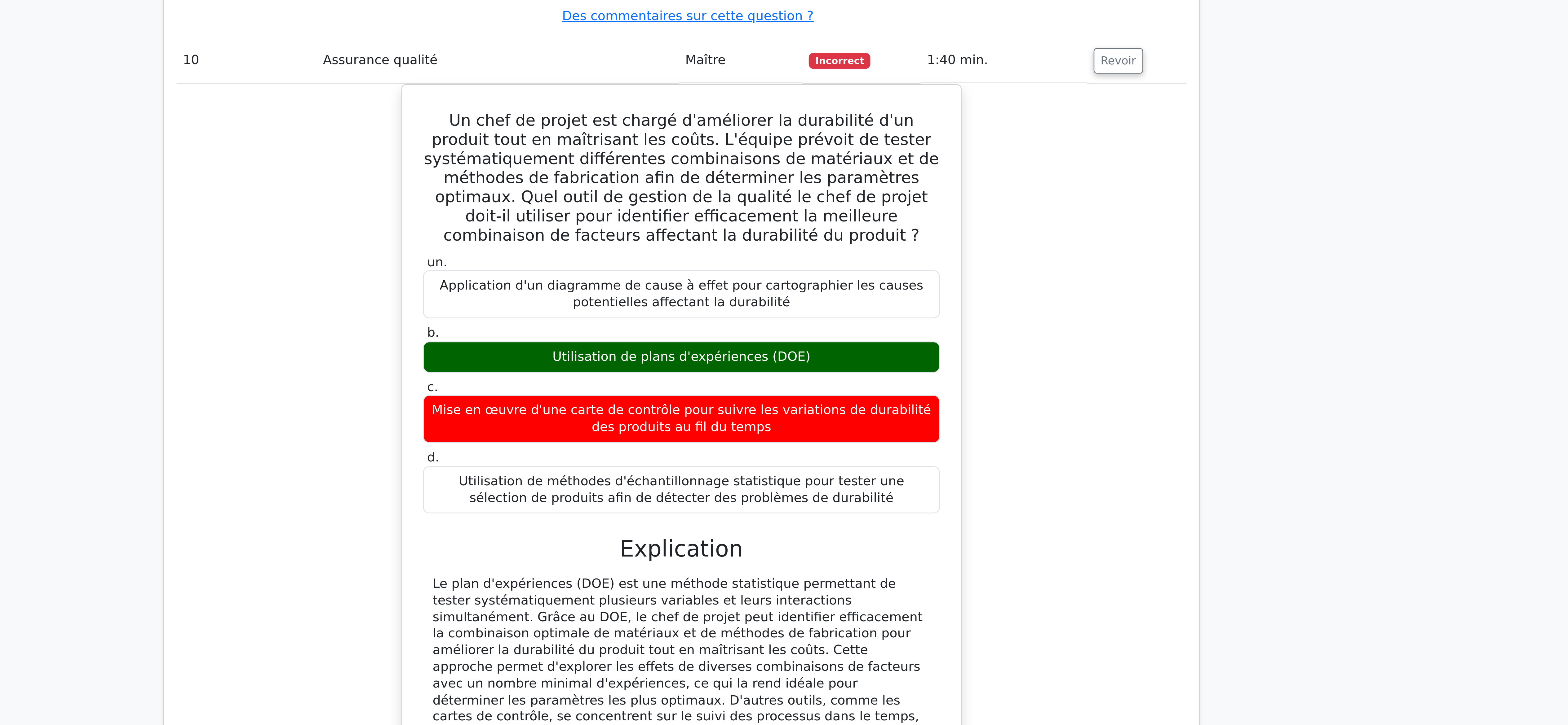
scroll to position [3302, 0]
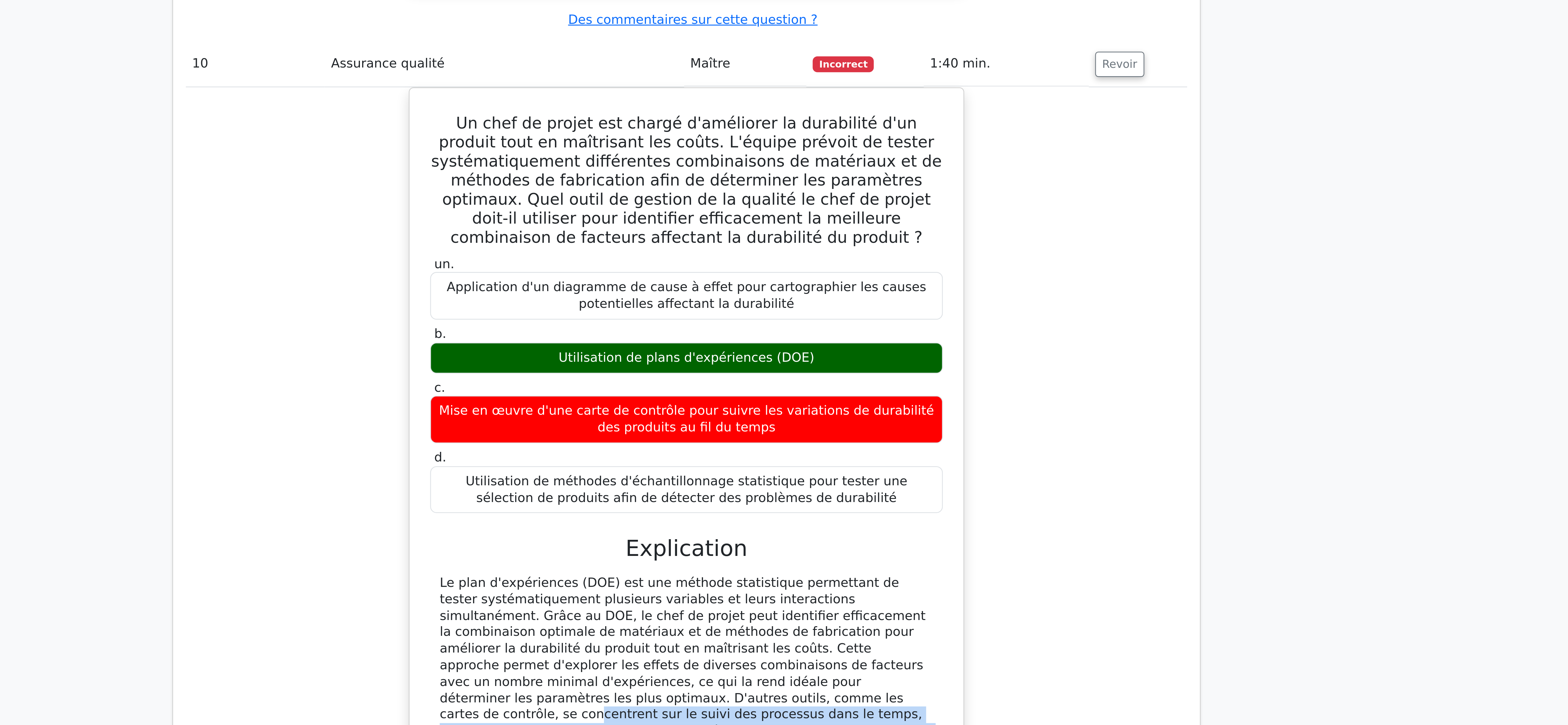
drag, startPoint x: 937, startPoint y: 555, endPoint x: 949, endPoint y: 652, distance: 97.7
click at [783, 362] on div "Un chef de projet est chargé d'améliorer la durabilité d'un produit tout en maî…" at bounding box center [784, 624] width 391 height 320
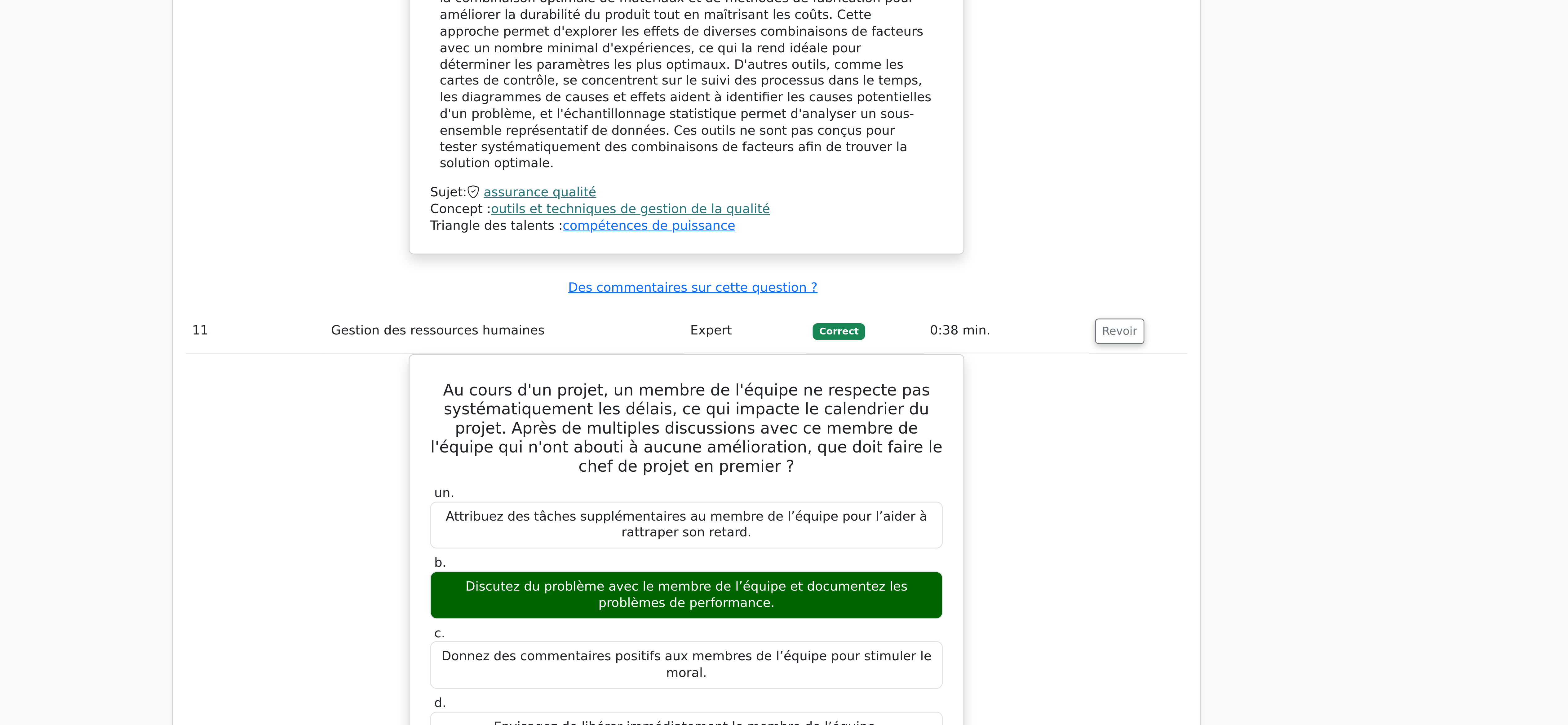
scroll to position [3536, 0]
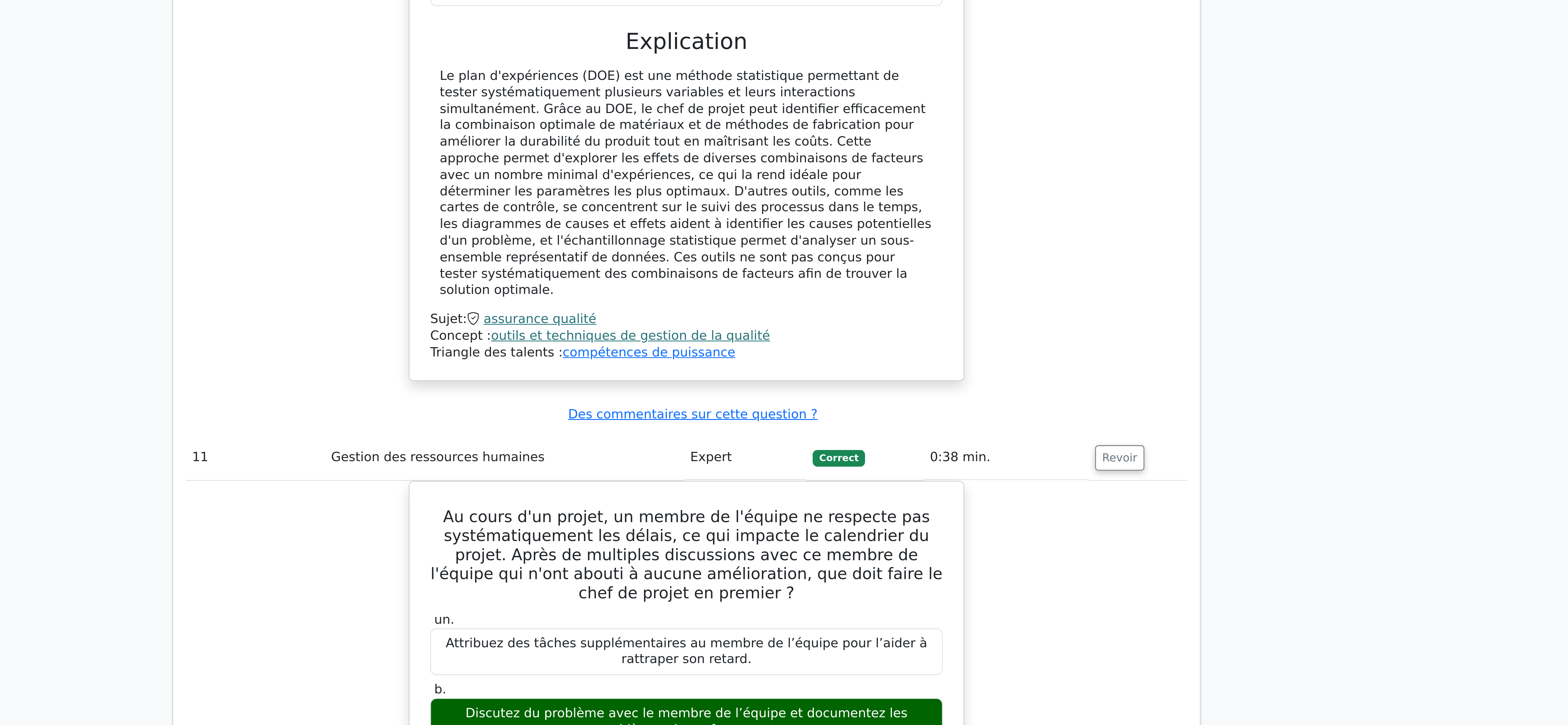
click at [783, 362] on div "Au cours d'un projet, un membre de l'équipe ne respecte pas systématiquement le…" at bounding box center [784, 711] width 391 height 260
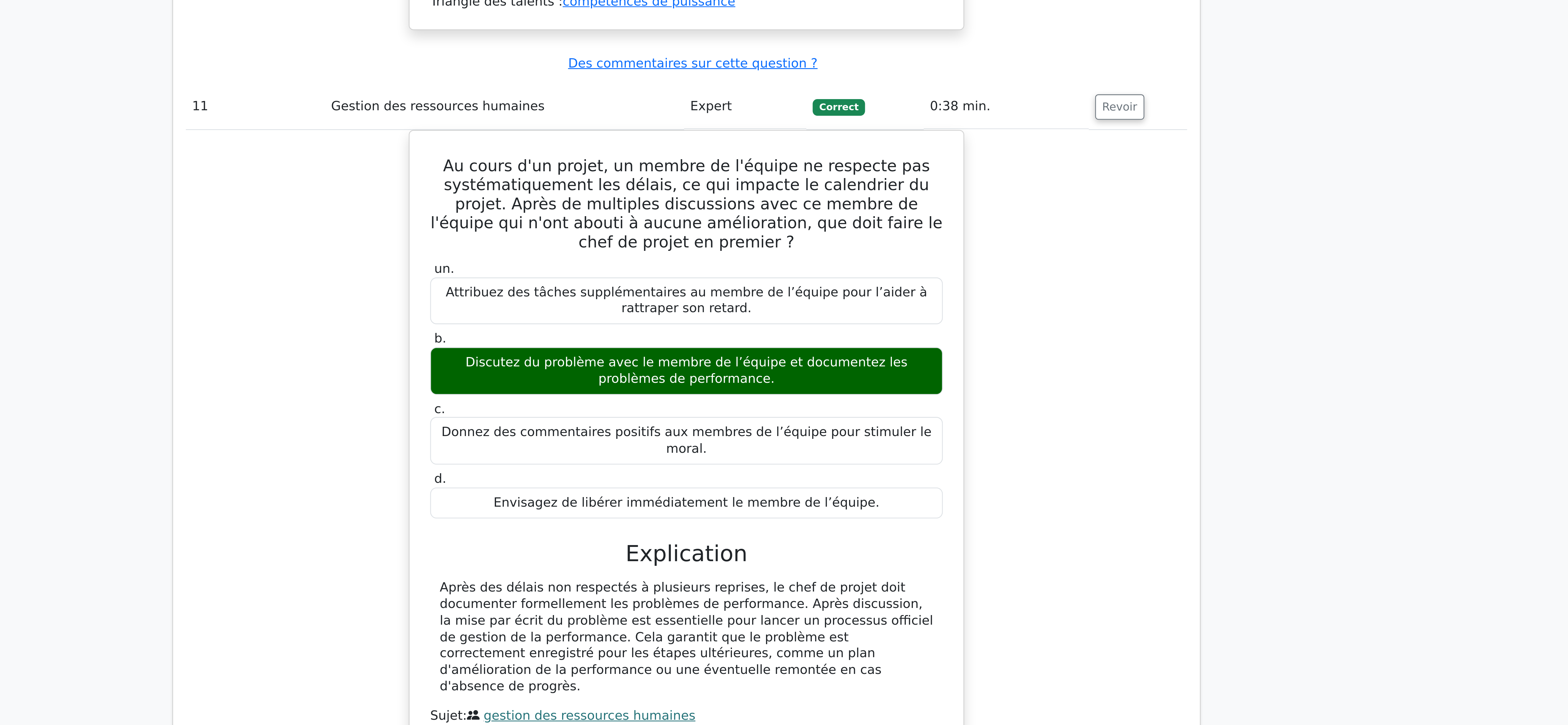
scroll to position [3686, 0]
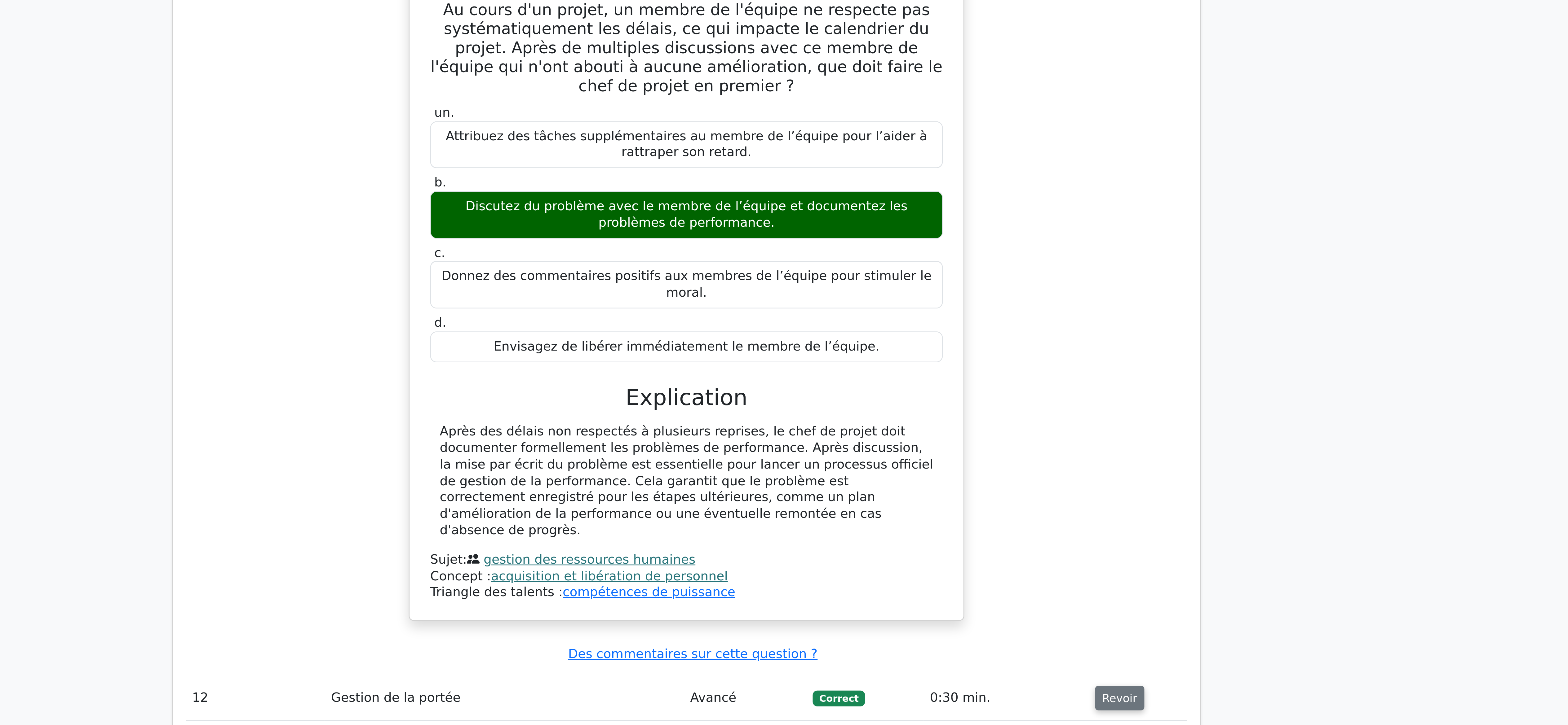
click at [783, 362] on font "Revoir" at bounding box center [953, 714] width 14 height 5
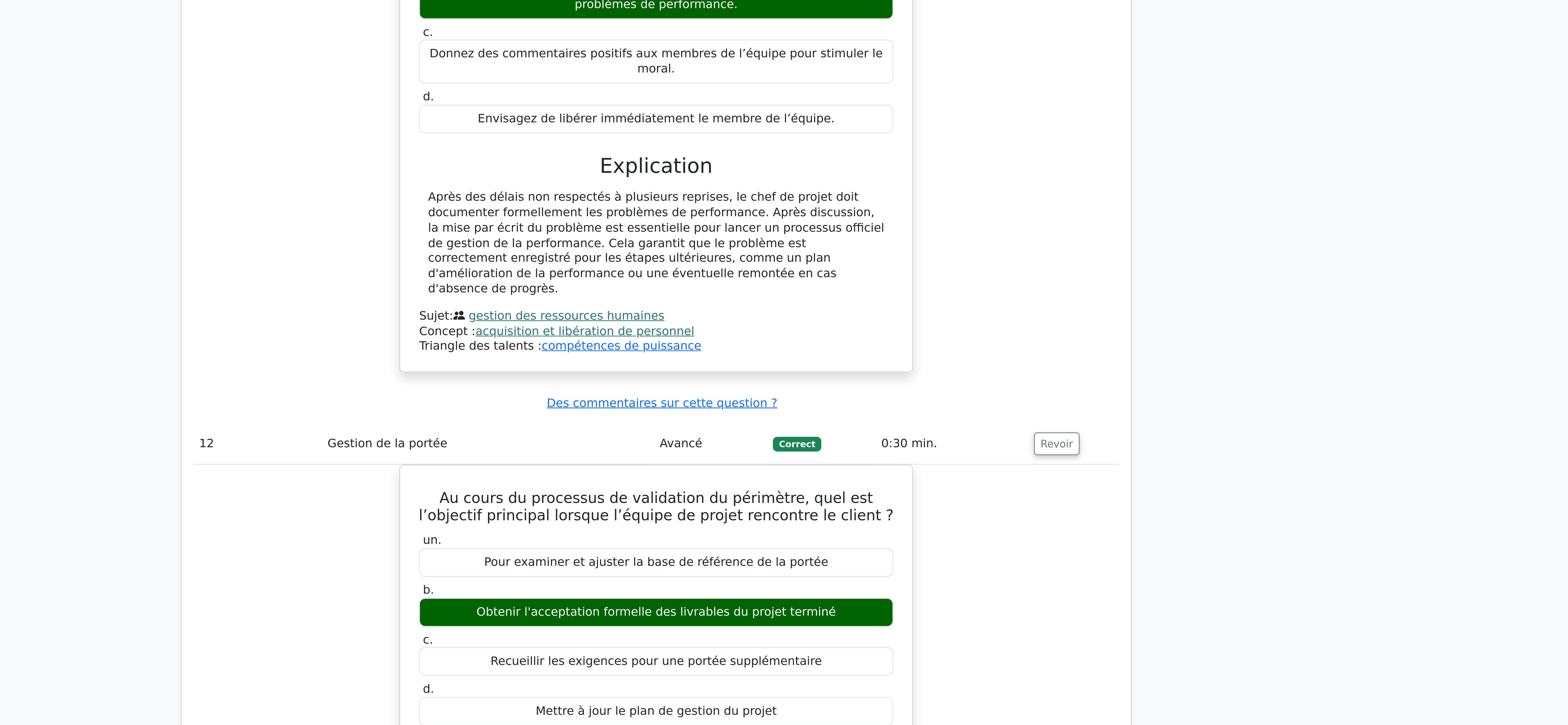
scroll to position [3834, 0]
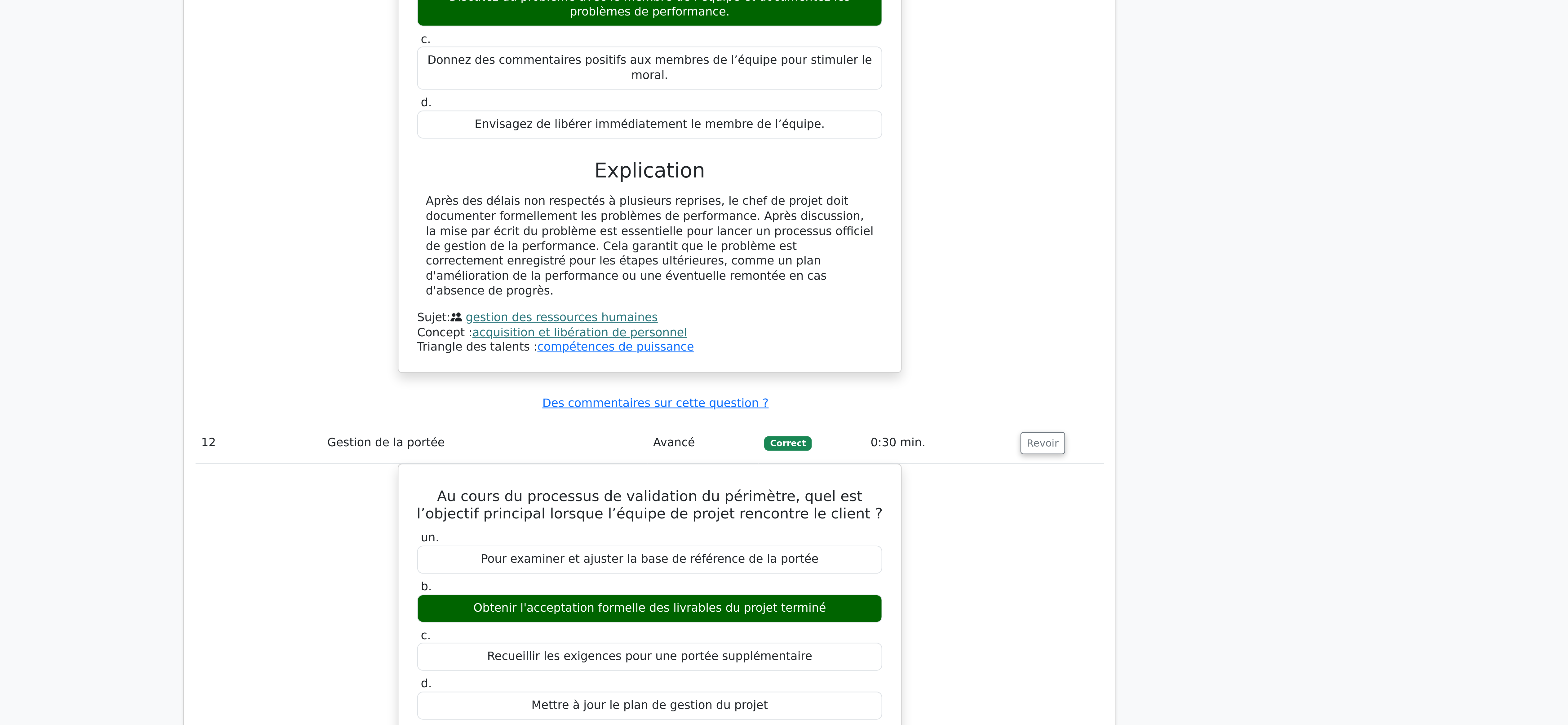
click at [652, 362] on div "Au cours du processus de validation du périmètre, quel est l’objectif principal…" at bounding box center [784, 727] width 391 height 302
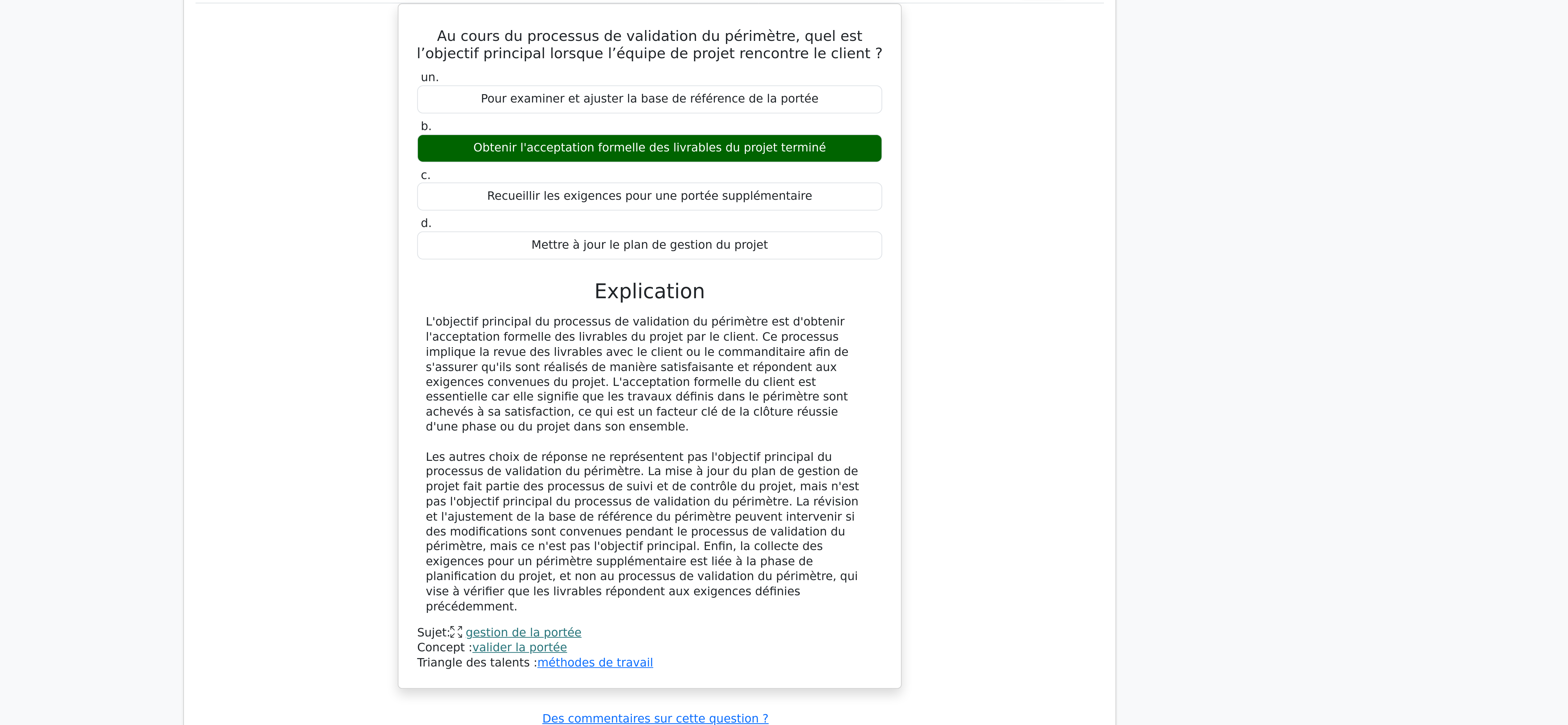
scroll to position [4044, 0]
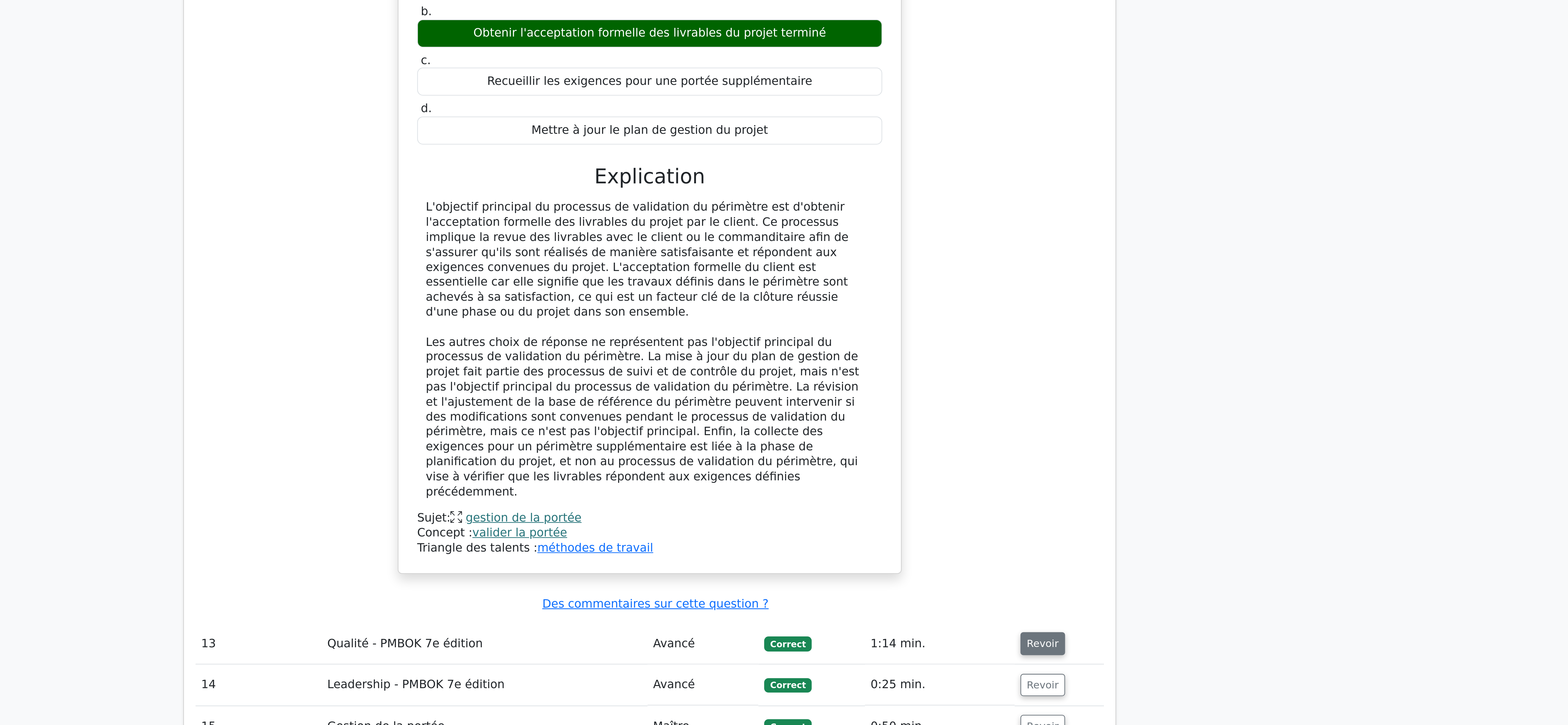
click at [783, 362] on font "Revoir" at bounding box center [953, 690] width 14 height 5
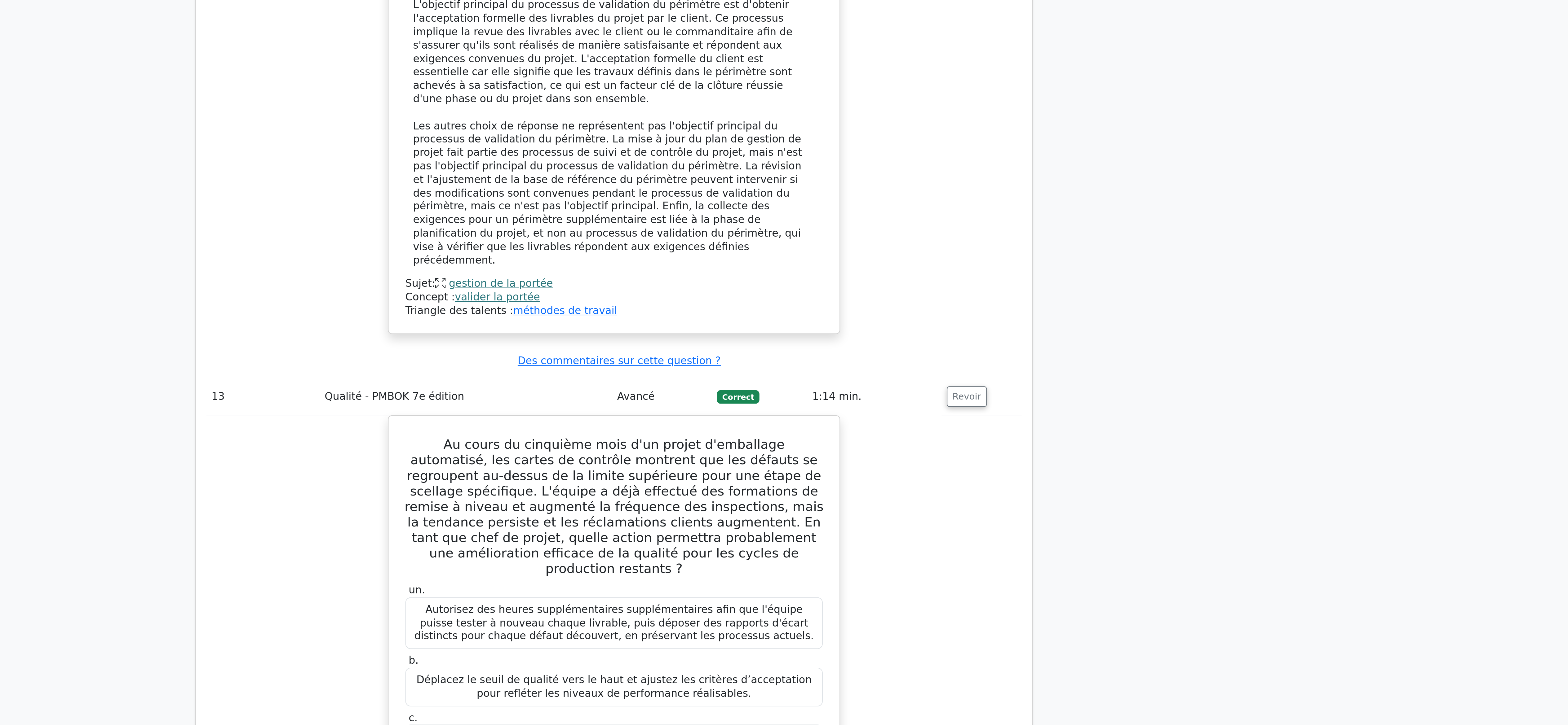
scroll to position [4177, 0]
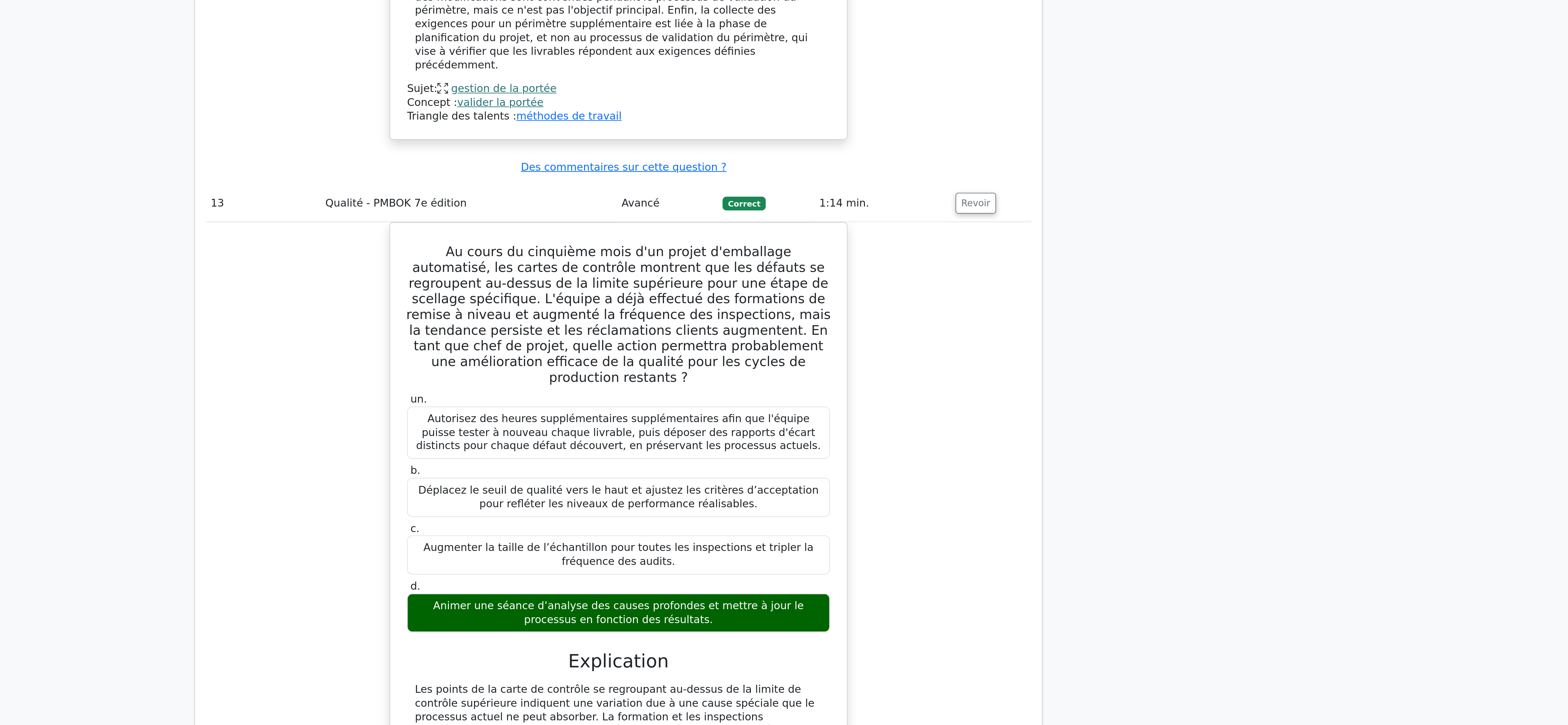
scroll to position [4263, 0]
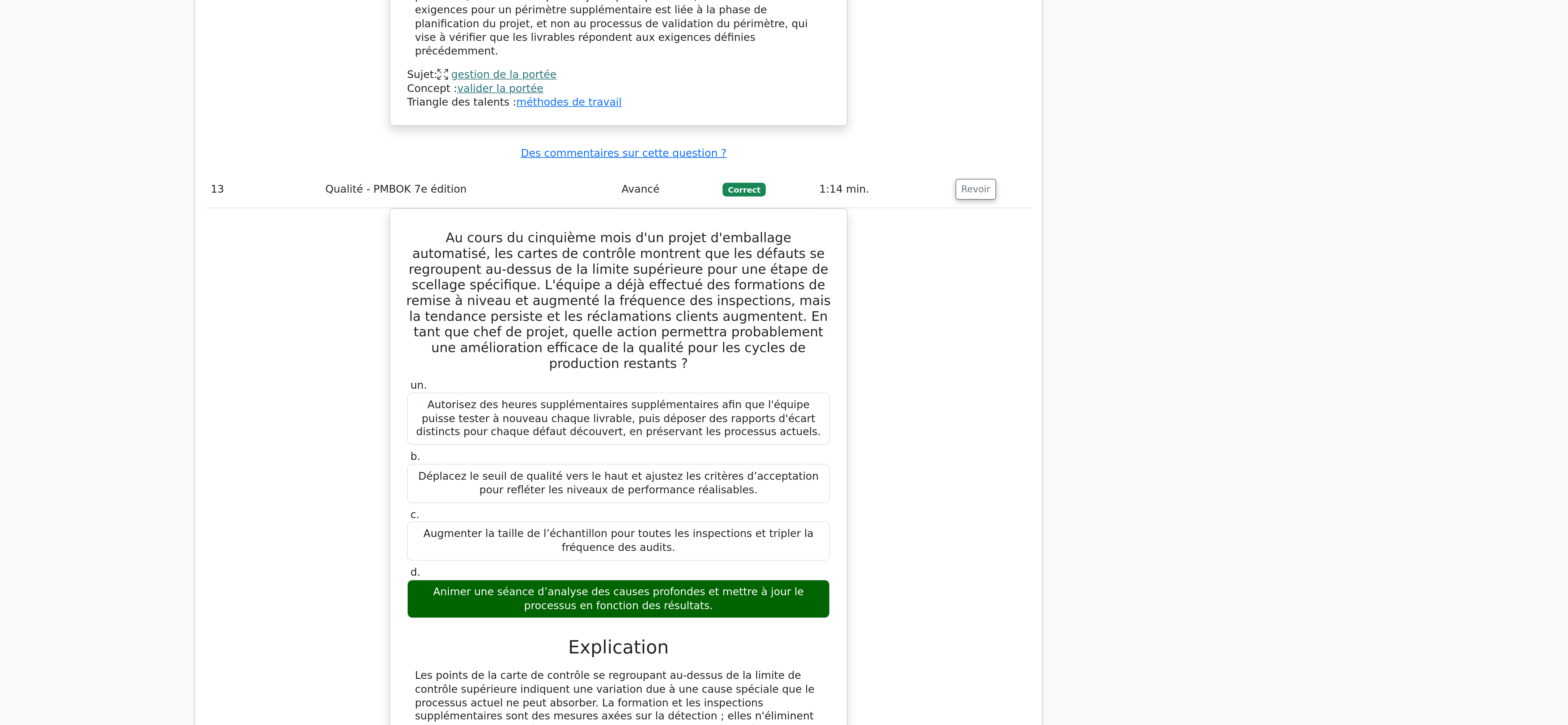
click at [615, 362] on div "Au cours du cinquième mois d'un projet d'emballage automatisé, les cartes de co…" at bounding box center [784, 676] width 391 height 393
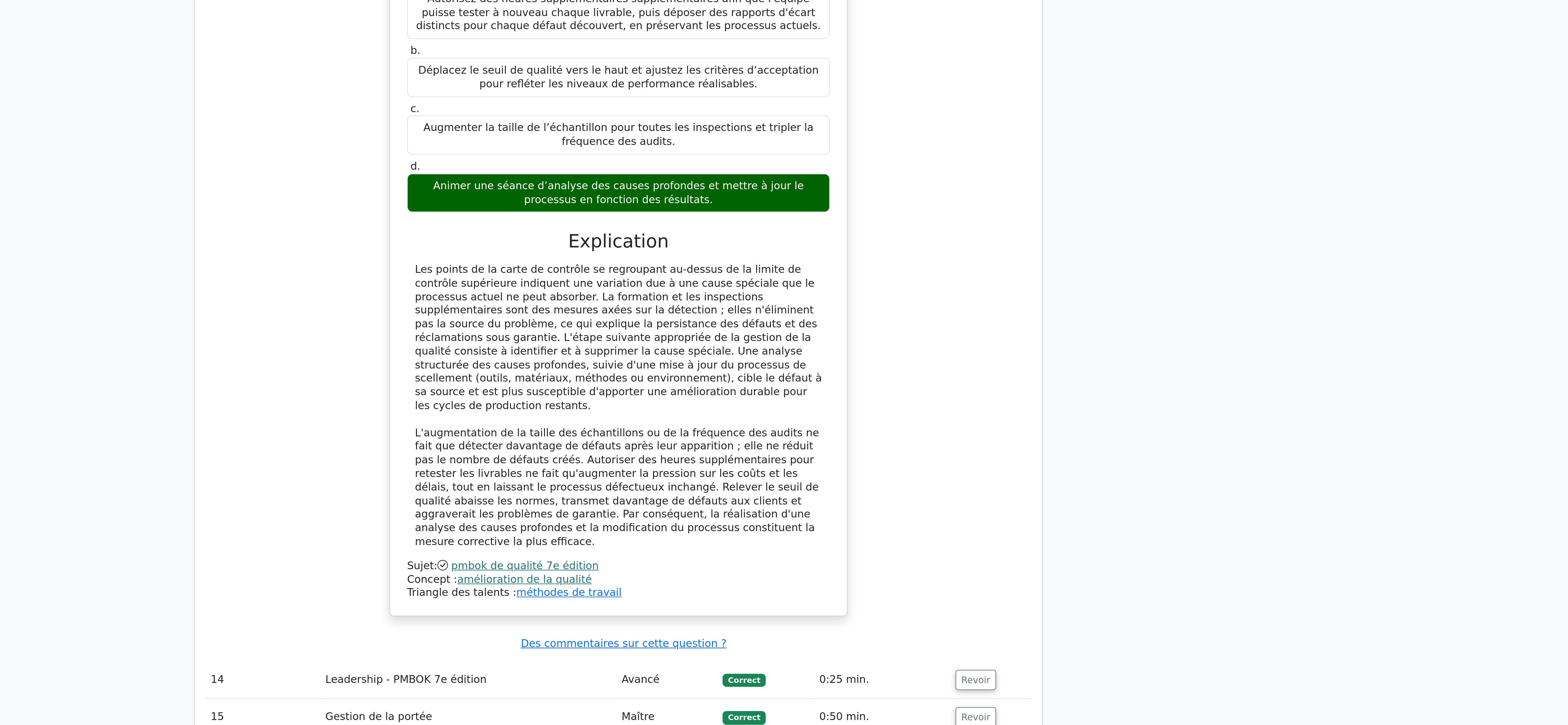
scroll to position [4461, 0]
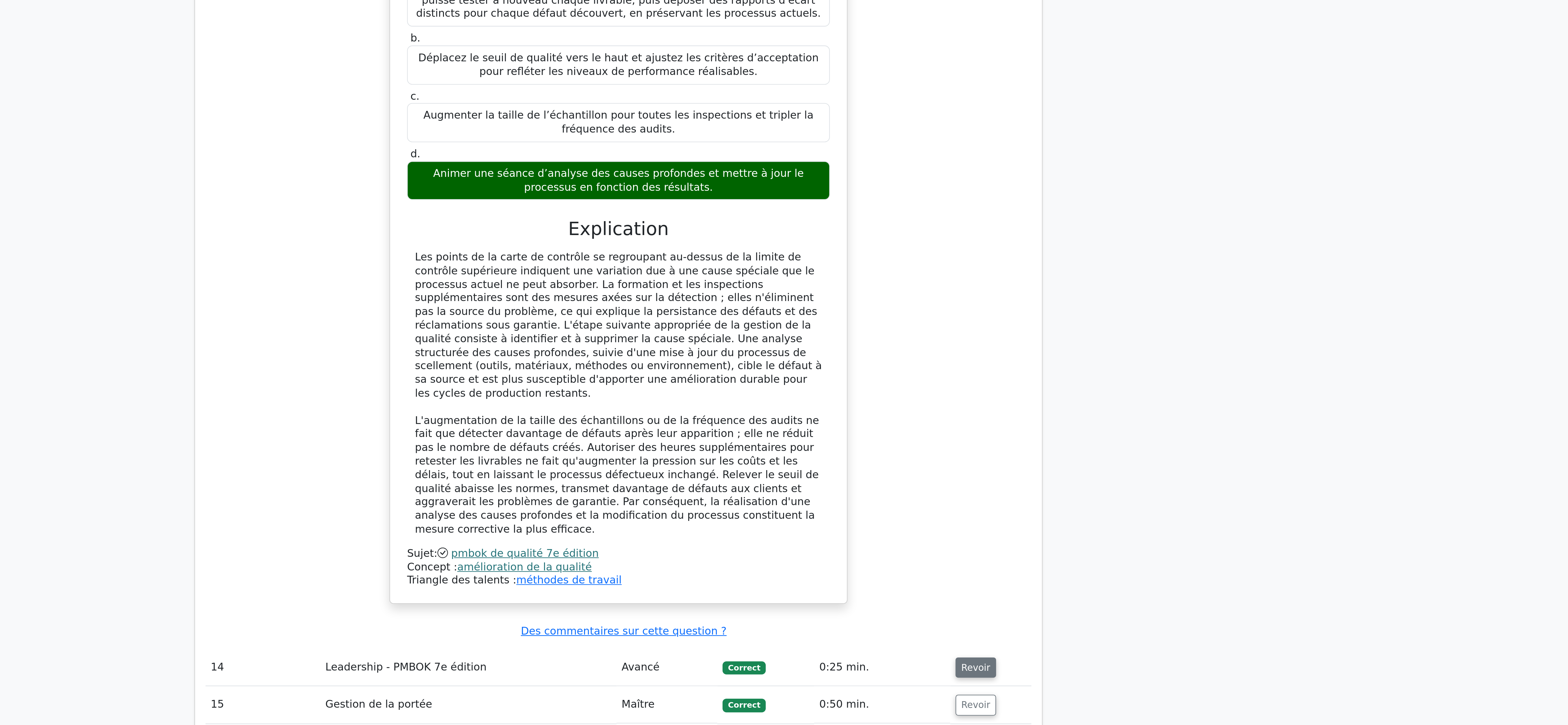
click at [783, 362] on font "Revoir" at bounding box center [953, 698] width 14 height 5
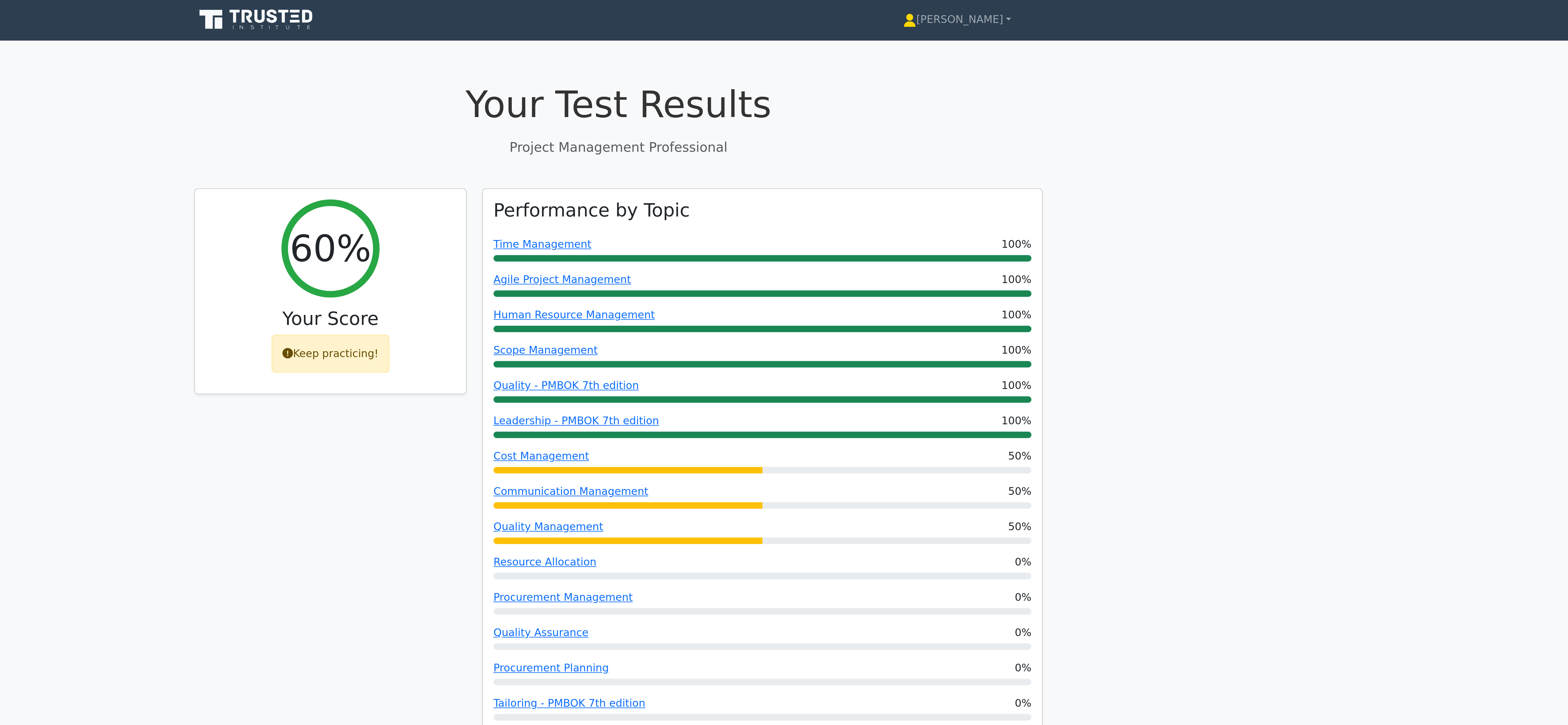
scroll to position [0, 0]
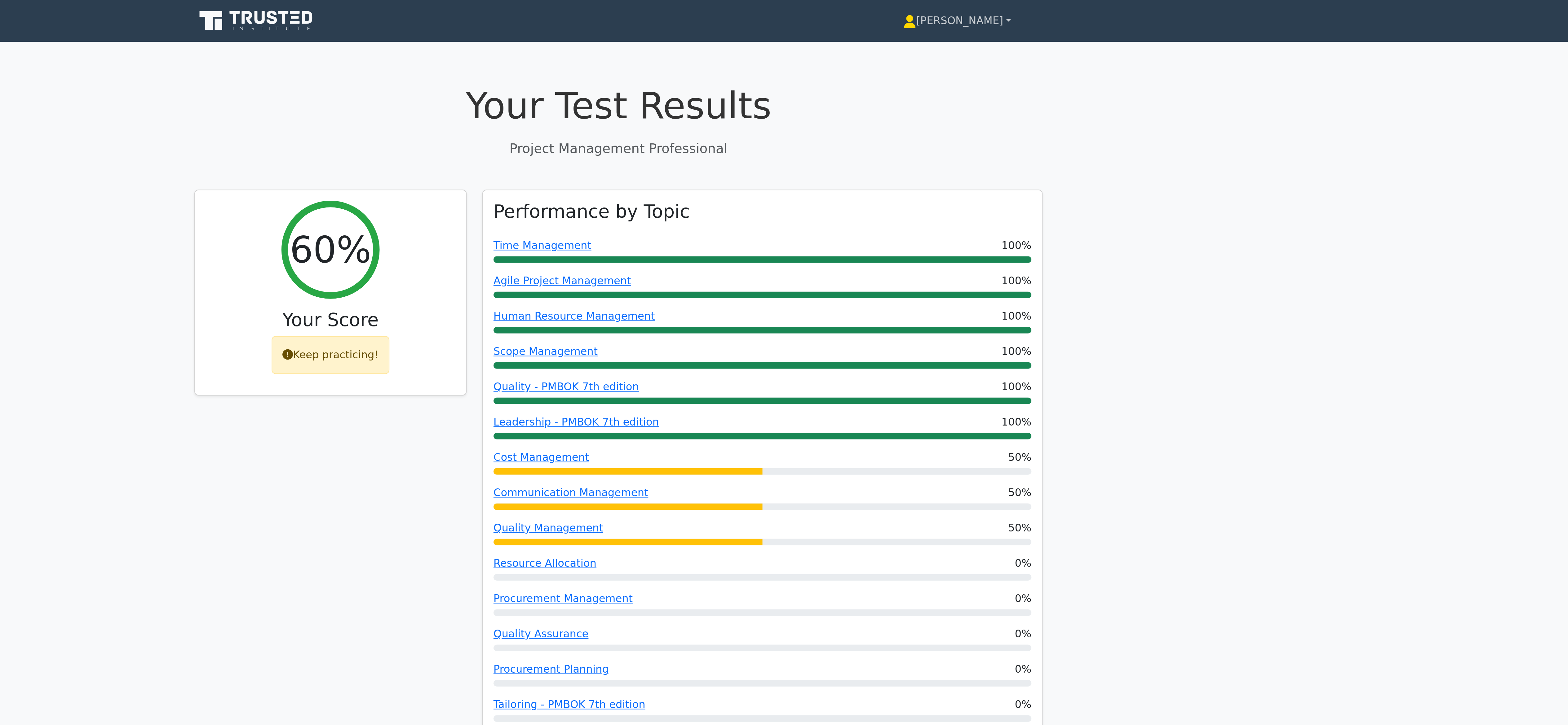
click at [783, 9] on link "[PERSON_NAME]" at bounding box center [944, 10] width 81 height 12
click at [783, 53] on h1 "Your Test Results" at bounding box center [784, 49] width 402 height 21
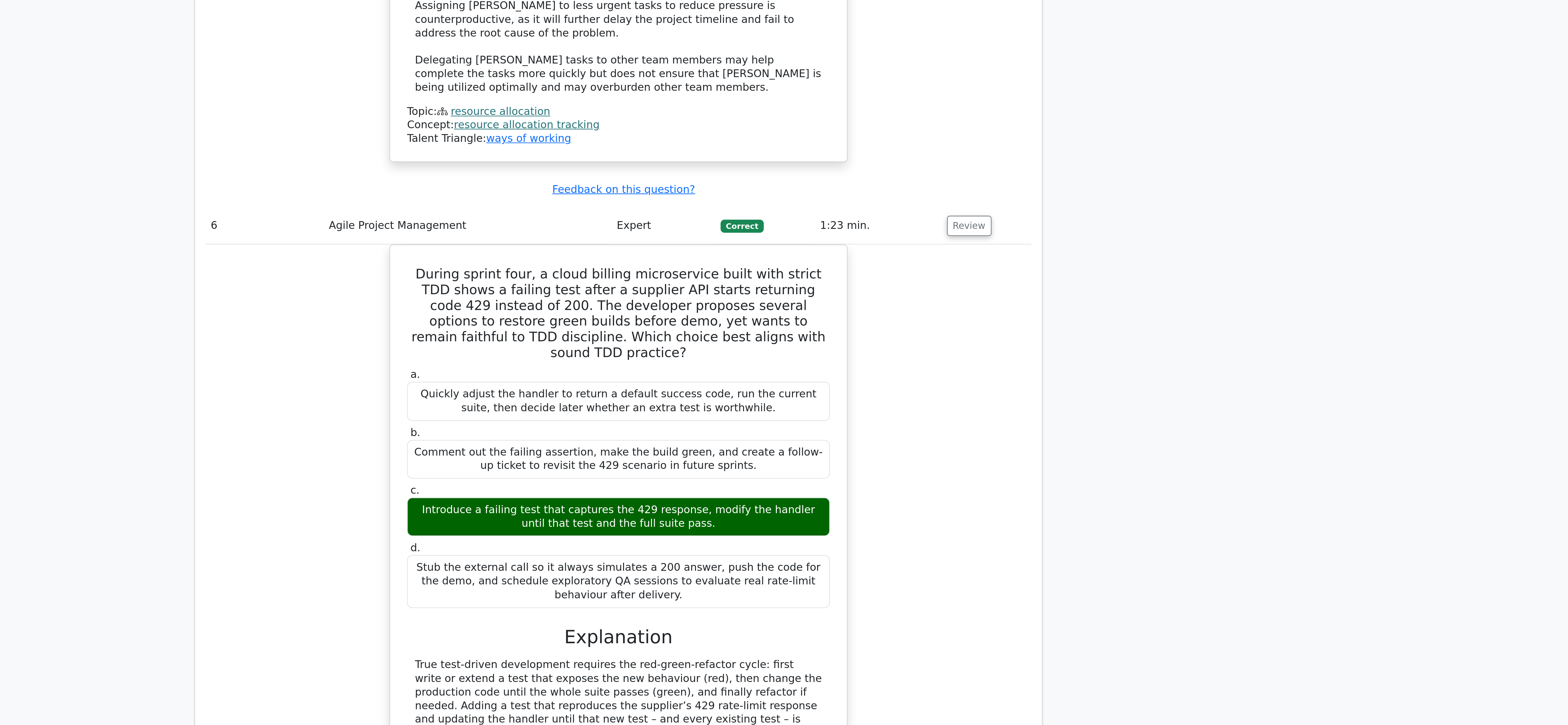
scroll to position [1848, 0]
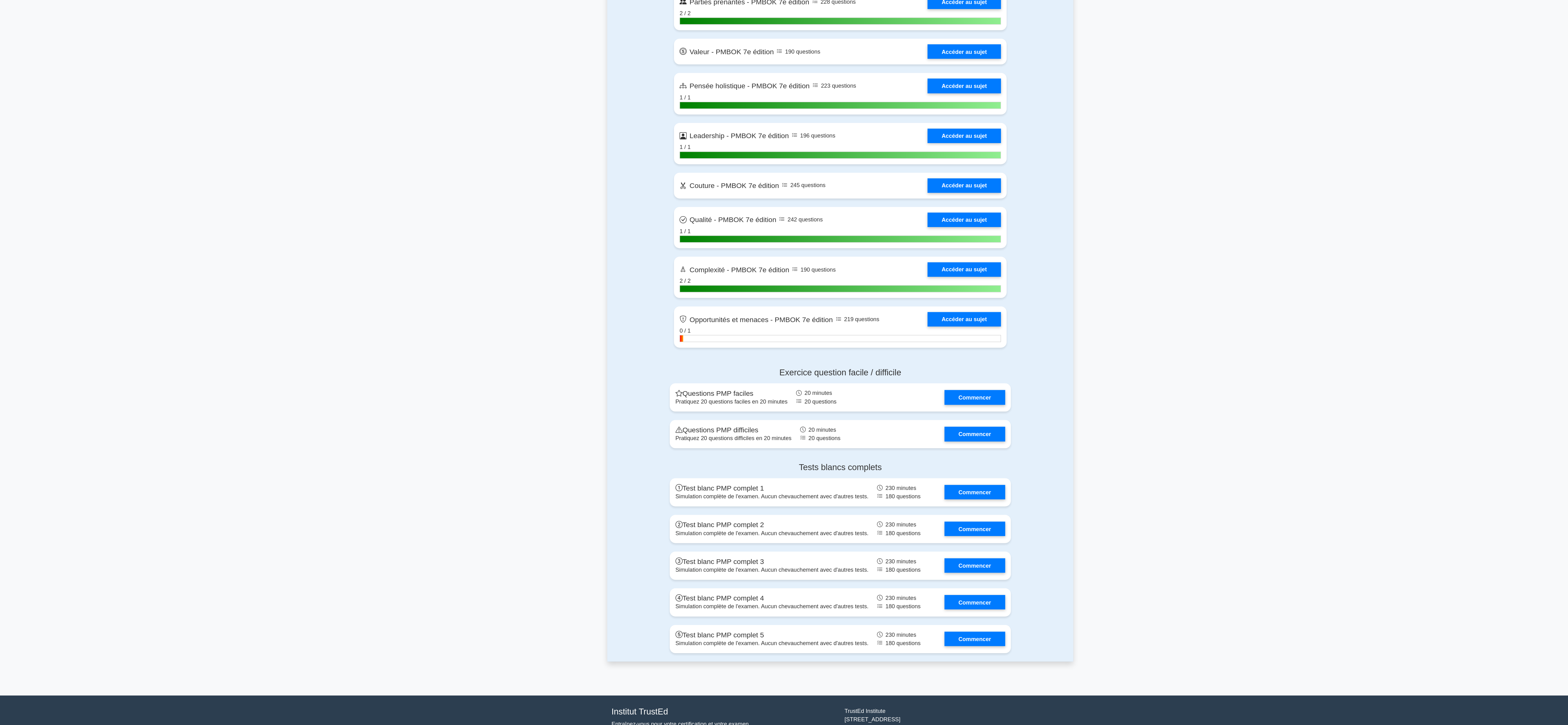
scroll to position [1419, 0]
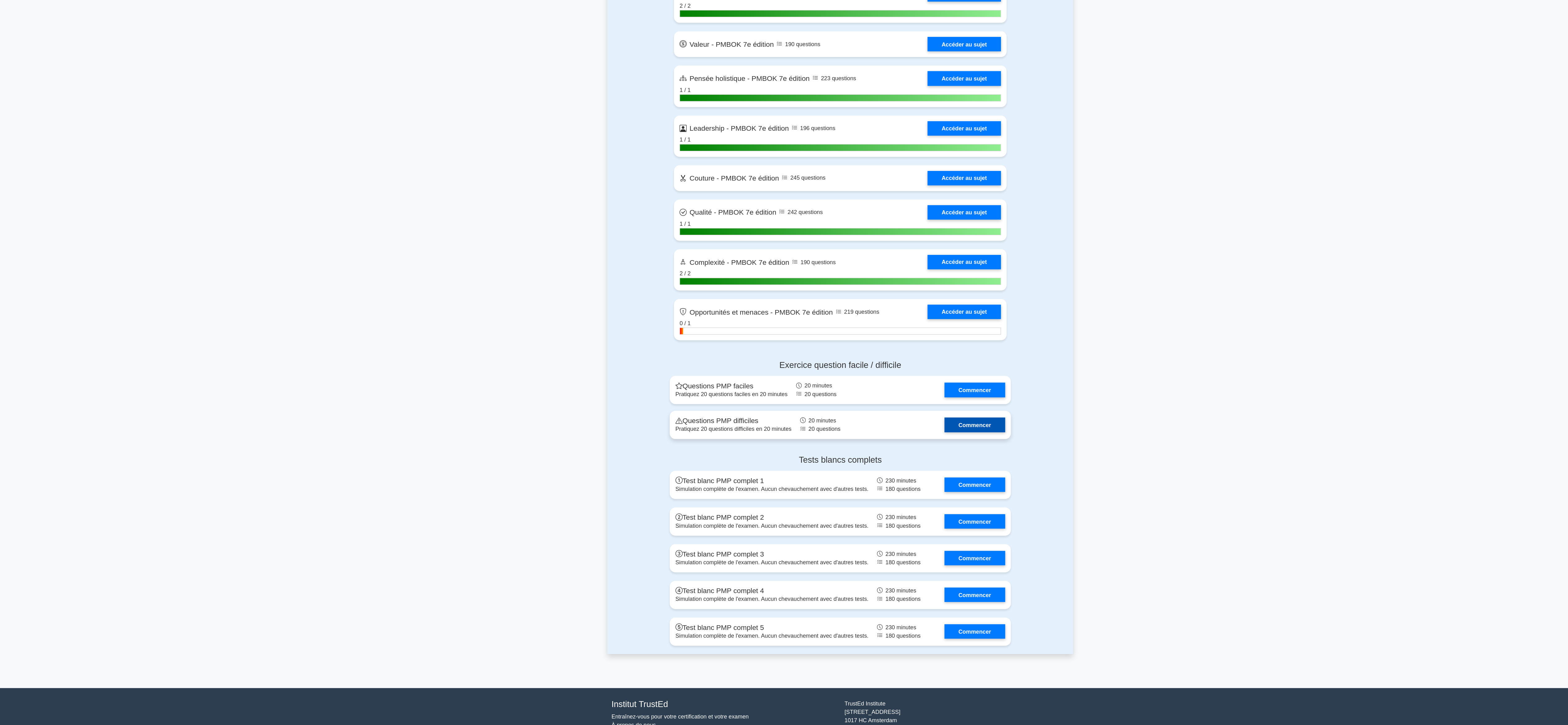
click at [891, 455] on link "Commencer" at bounding box center [902, 461] width 53 height 12
click at [907, 455] on link "Commencer" at bounding box center [902, 461] width 53 height 12
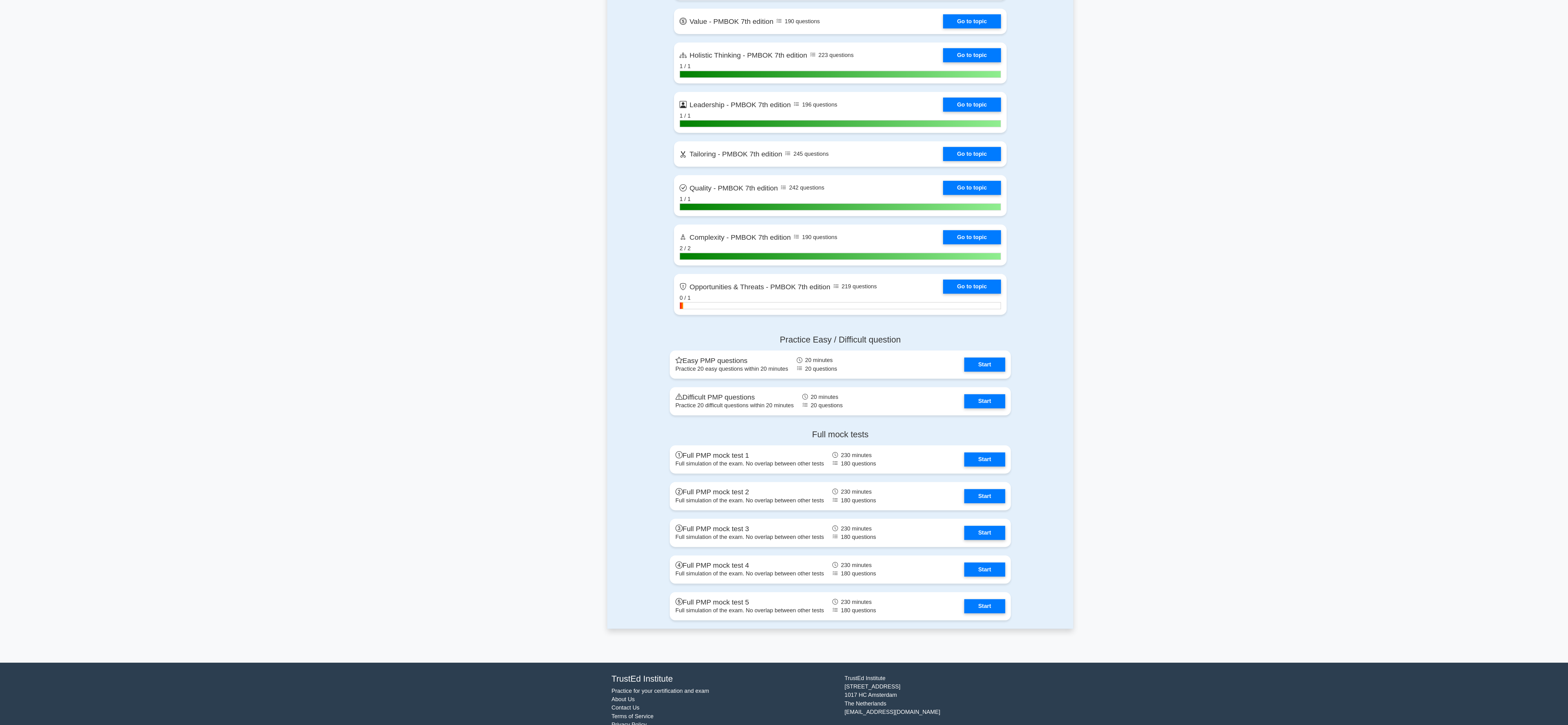
scroll to position [1408, 0]
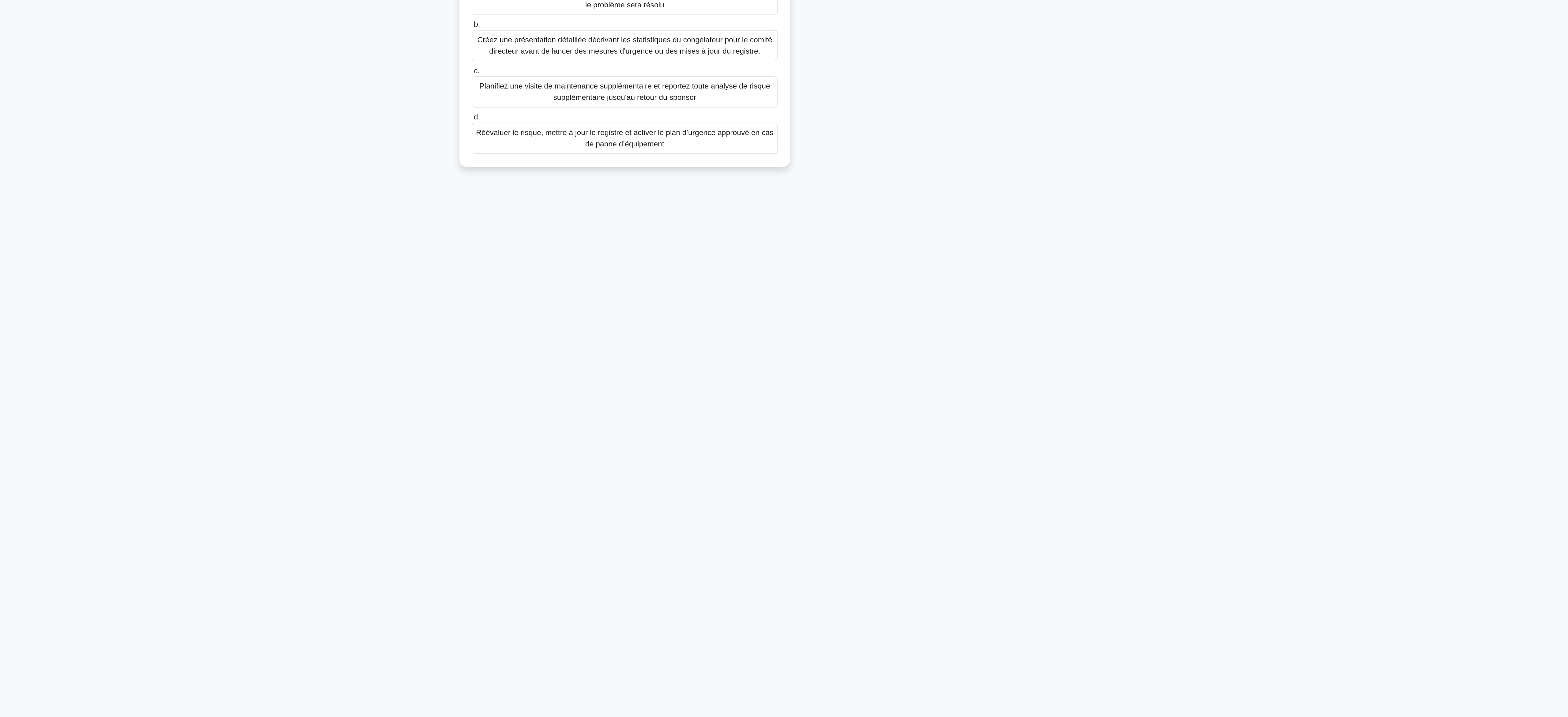
click at [965, 241] on div "Lors d'un essai pharmaceutique mondial, les indicateurs de risque hebdomadaires…" at bounding box center [784, 139] width 404 height 206
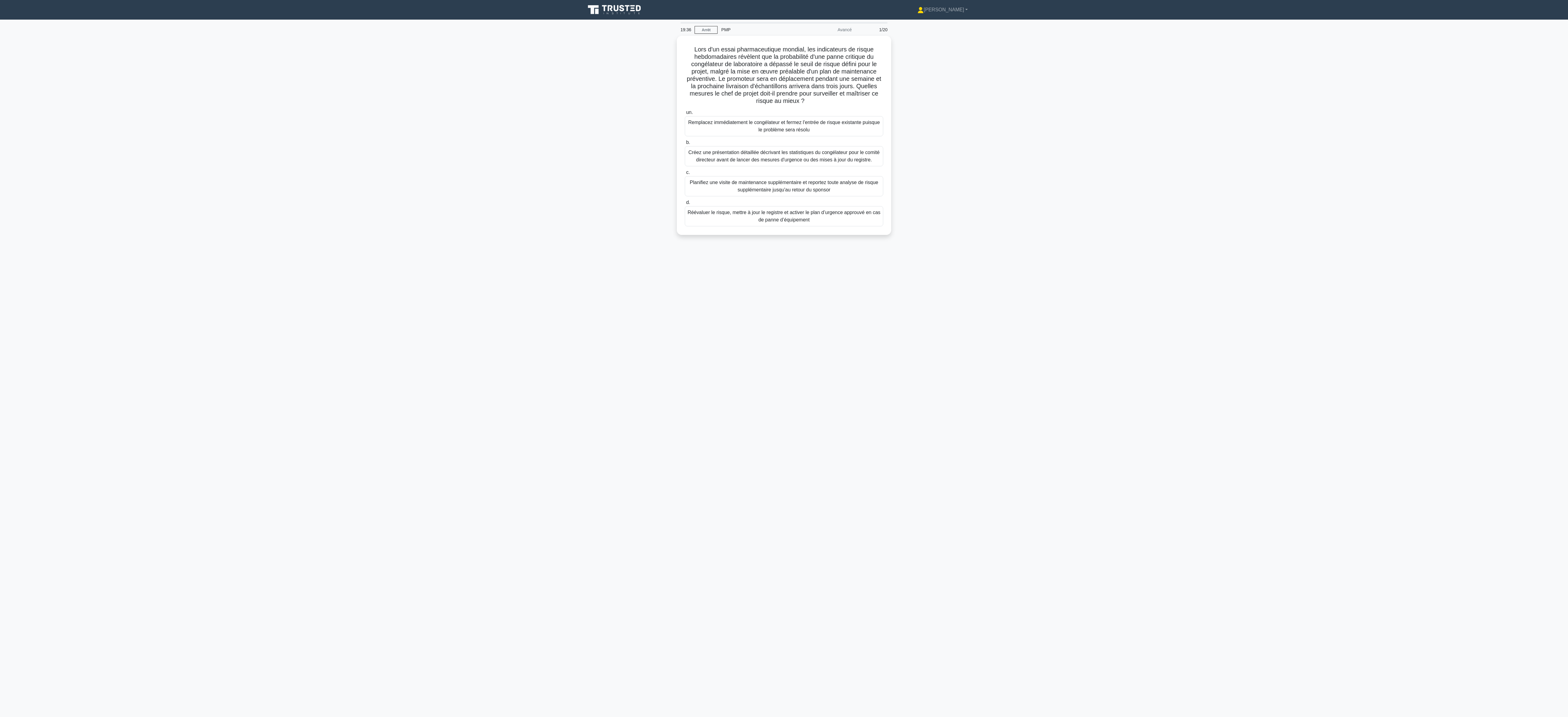
click at [300, 125] on main "19:36 Arrêt PMP Avancé 1/20 Lors d'un essai pharmaceutique mondial, les indicat…" at bounding box center [784, 368] width 1568 height 698
